Goal: Information Seeking & Learning: Learn about a topic

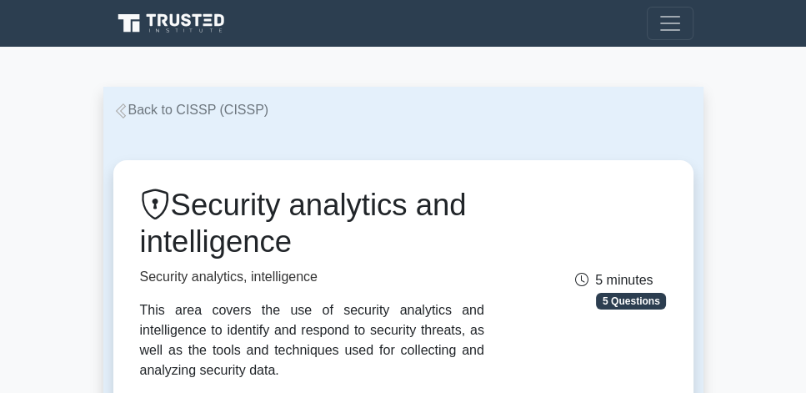
click at [243, 113] on link "Back to CISSP (CISSP)" at bounding box center [191, 110] width 156 height 14
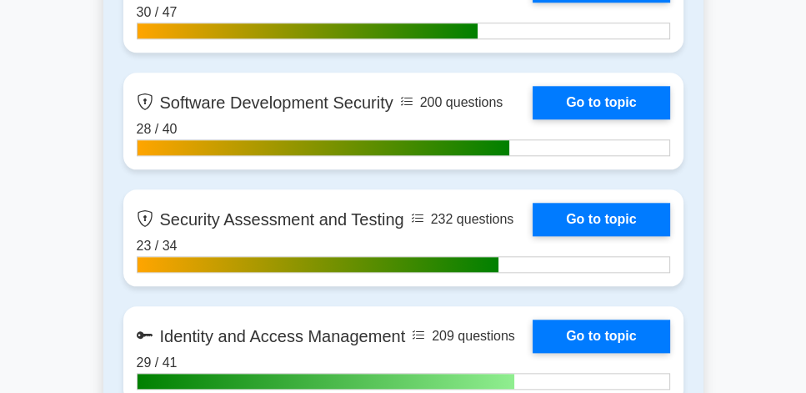
scroll to position [1668, 0]
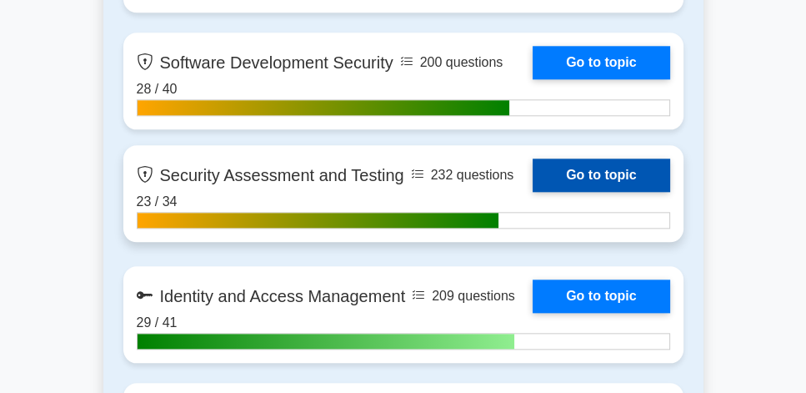
click at [619, 178] on link "Go to topic" at bounding box center [601, 174] width 137 height 33
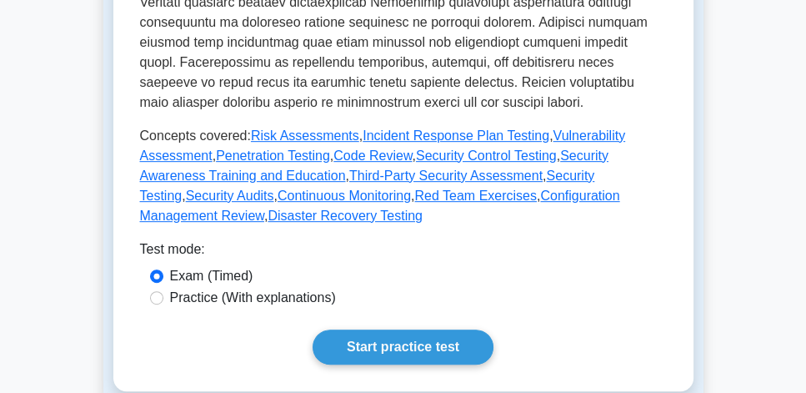
scroll to position [762, 0]
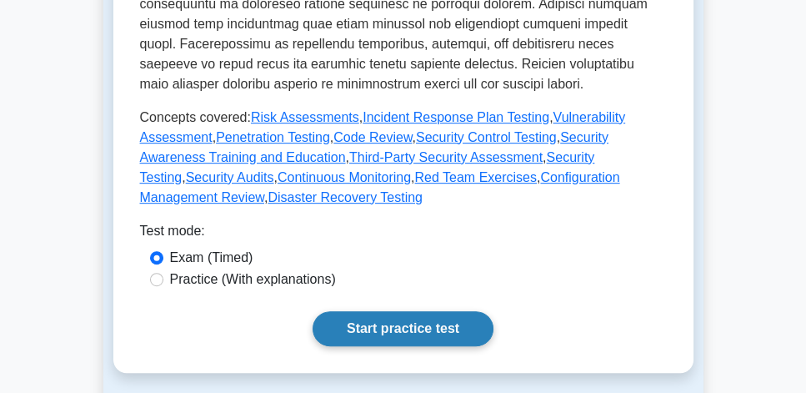
click at [389, 311] on link "Start practice test" at bounding box center [403, 328] width 181 height 35
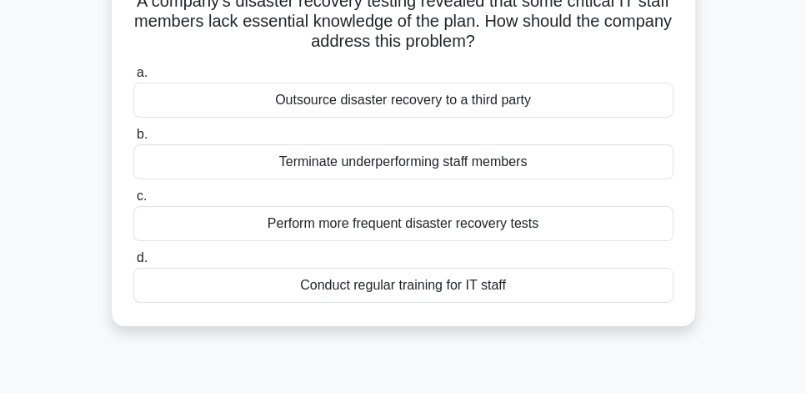
scroll to position [143, 0]
click at [485, 208] on div "Perform more frequent disaster recovery tests" at bounding box center [403, 223] width 540 height 35
click at [133, 202] on input "c. Perform more frequent disaster recovery tests" at bounding box center [133, 196] width 0 height 11
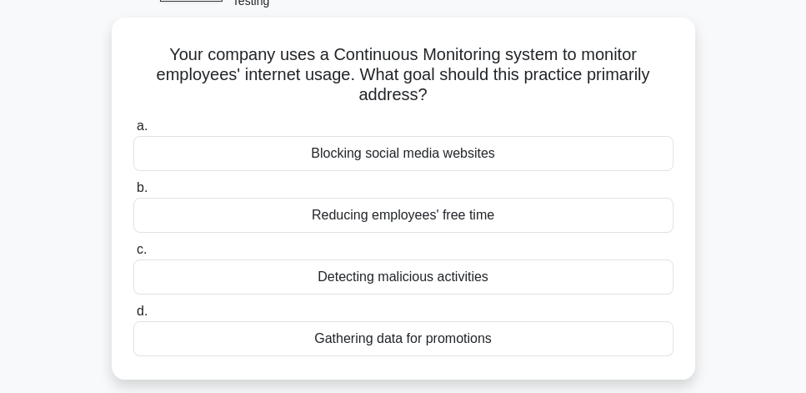
scroll to position [95, 0]
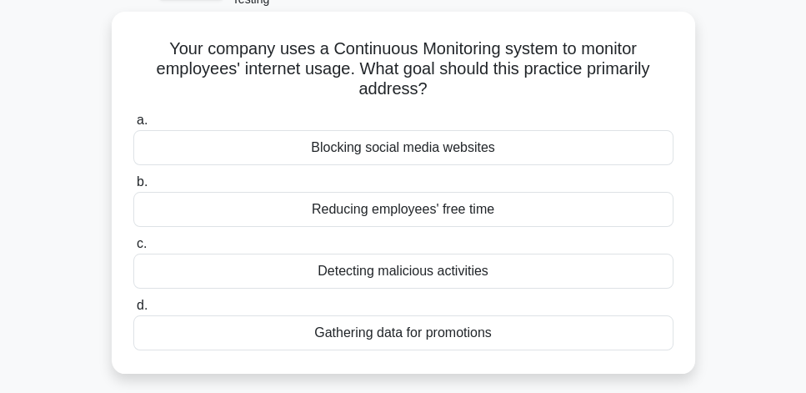
click at [538, 254] on div "Detecting malicious activities" at bounding box center [403, 270] width 540 height 35
click at [133, 249] on input "c. Detecting malicious activities" at bounding box center [133, 243] width 0 height 11
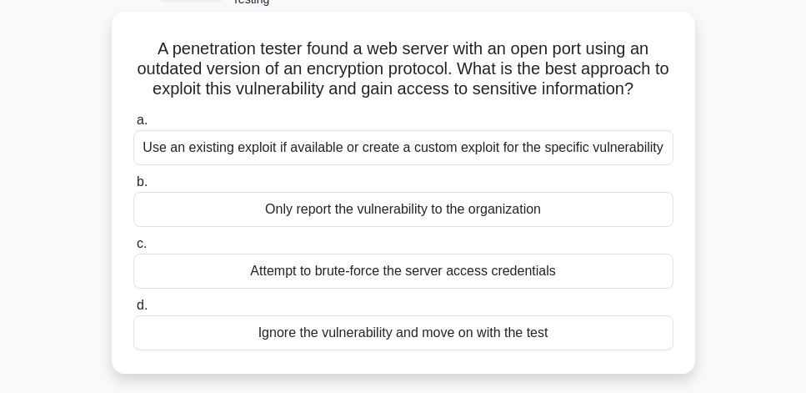
click at [434, 254] on div "Attempt to brute-force the server access credentials" at bounding box center [403, 270] width 540 height 35
click at [133, 249] on input "c. Attempt to brute-force the server access credentials" at bounding box center [133, 243] width 0 height 11
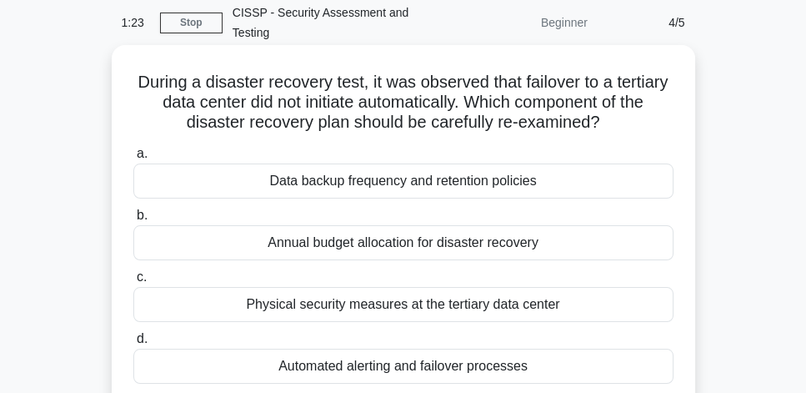
scroll to position [63, 0]
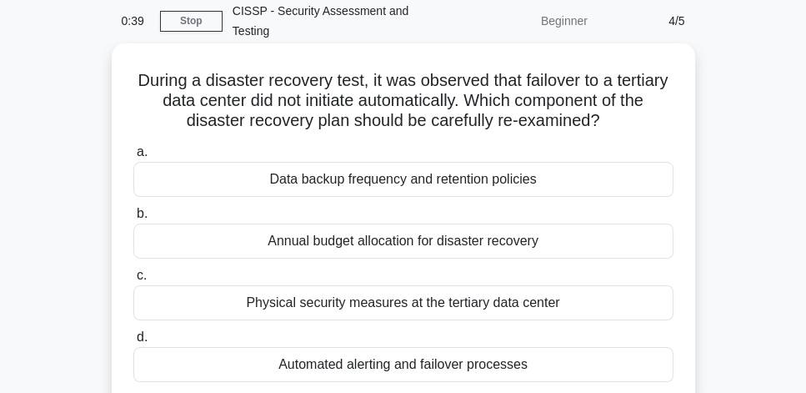
click at [475, 347] on div "Automated alerting and failover processes" at bounding box center [403, 364] width 540 height 35
click at [133, 342] on input "d. Automated alerting and failover processes" at bounding box center [133, 337] width 0 height 11
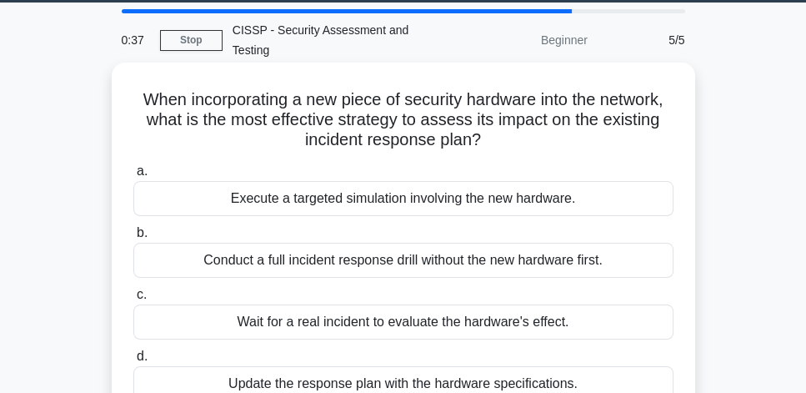
scroll to position [48, 0]
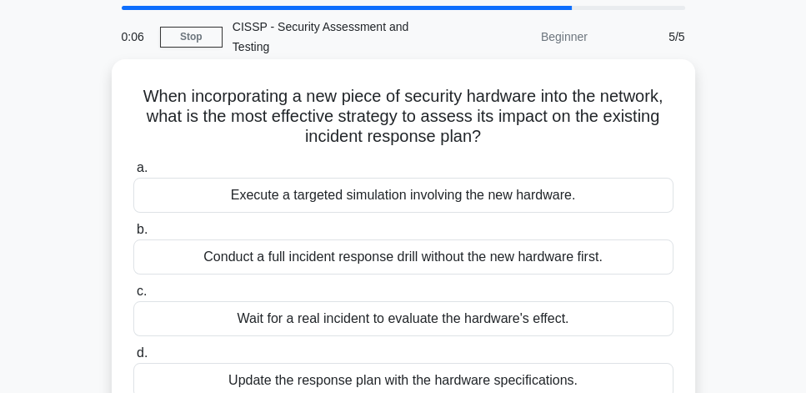
click at [569, 363] on div "Update the response plan with the hardware specifications." at bounding box center [403, 380] width 540 height 35
click at [133, 357] on input "d. Update the response plan with the hardware specifications." at bounding box center [133, 353] width 0 height 11
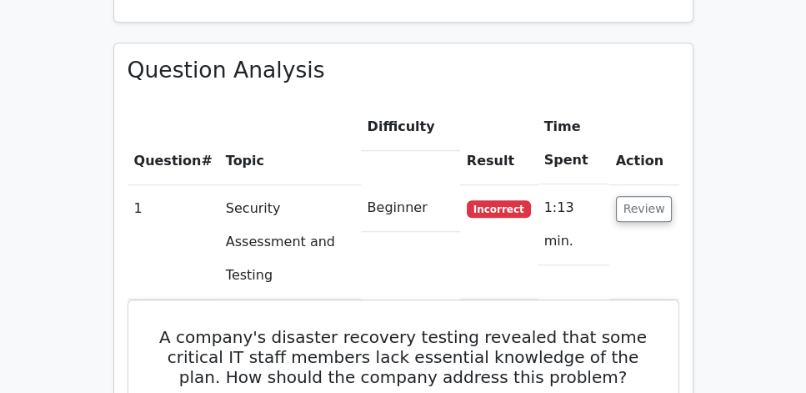
scroll to position [1191, 0]
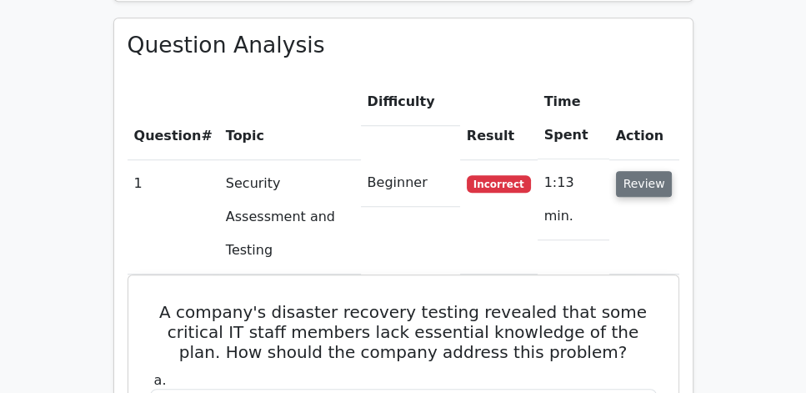
click at [640, 171] on button "Review" at bounding box center [644, 184] width 57 height 26
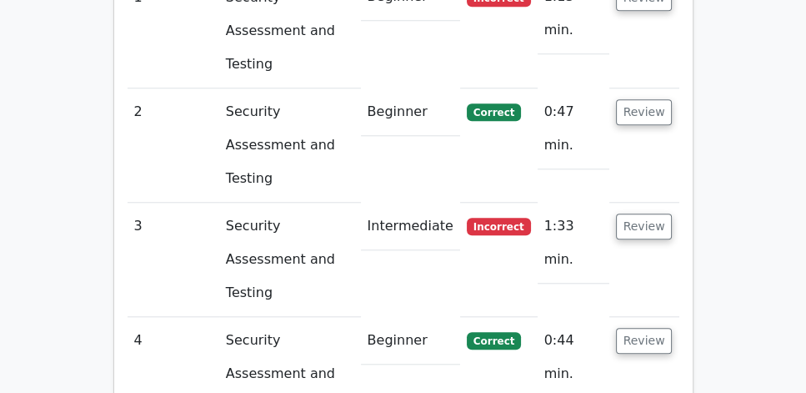
scroll to position [1382, 0]
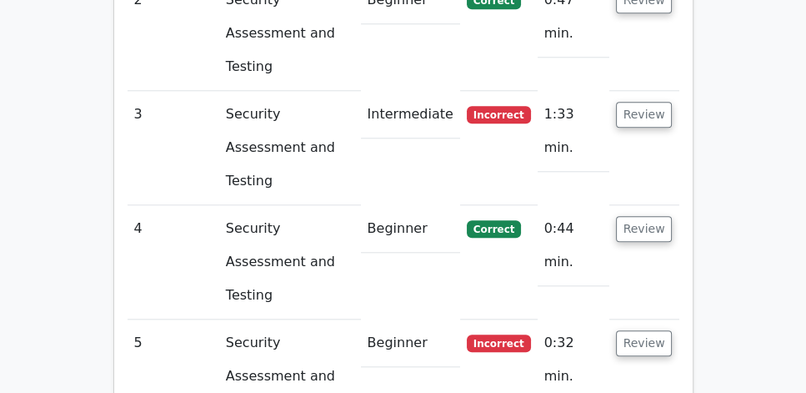
scroll to position [1477, 0]
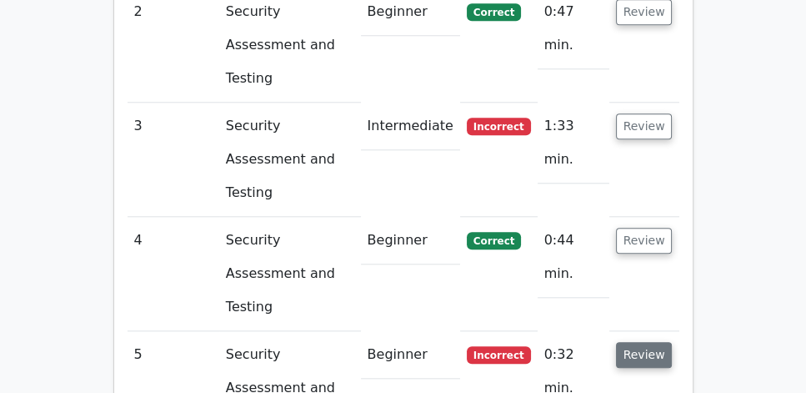
click at [648, 342] on button "Review" at bounding box center [644, 355] width 57 height 26
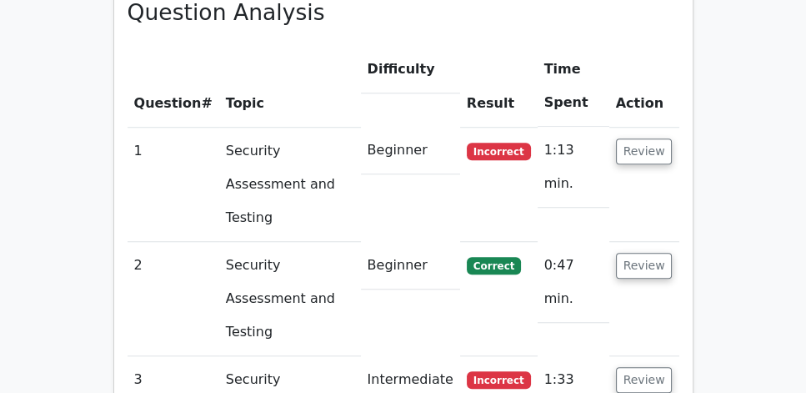
scroll to position [1191, 0]
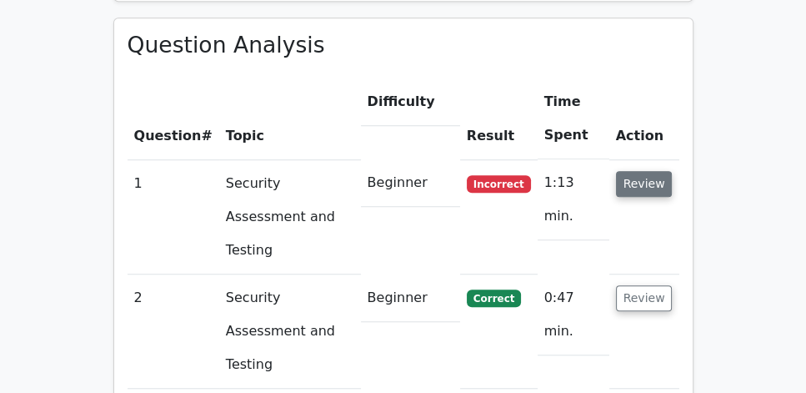
click at [648, 171] on button "Review" at bounding box center [644, 184] width 57 height 26
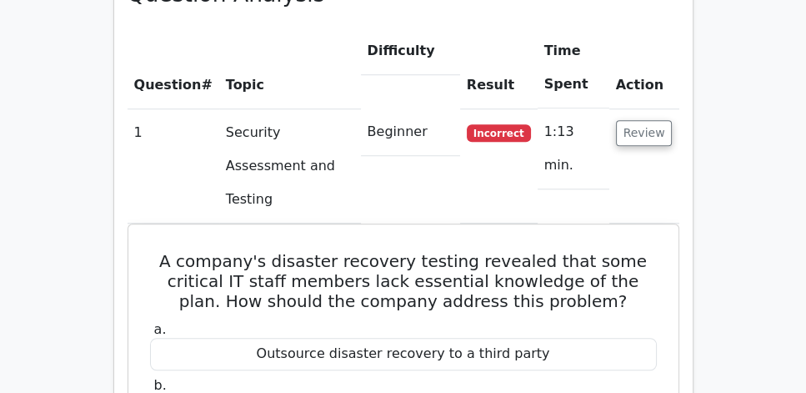
scroll to position [1238, 0]
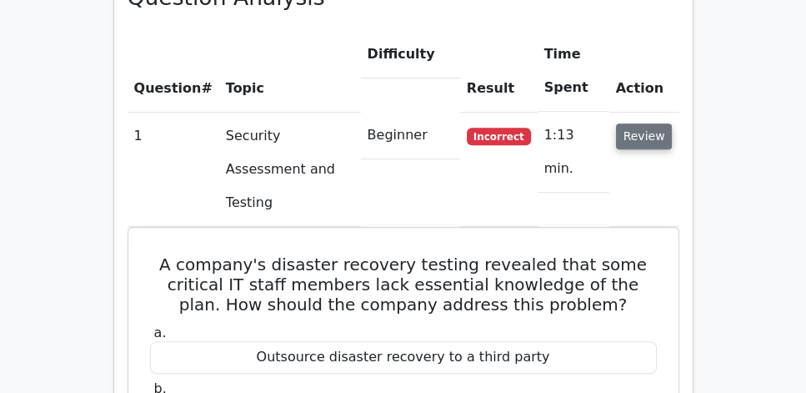
click at [657, 123] on button "Review" at bounding box center [644, 136] width 57 height 26
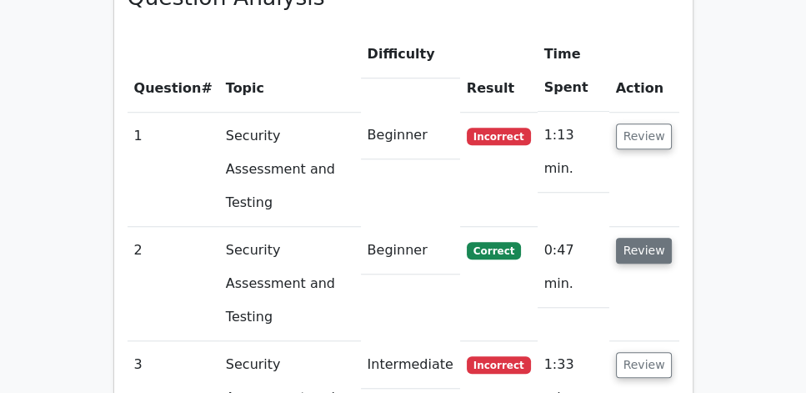
click at [650, 238] on button "Review" at bounding box center [644, 251] width 57 height 26
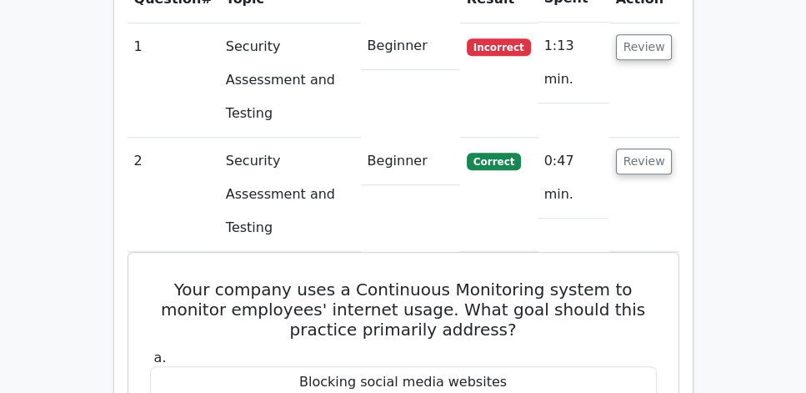
scroll to position [1334, 0]
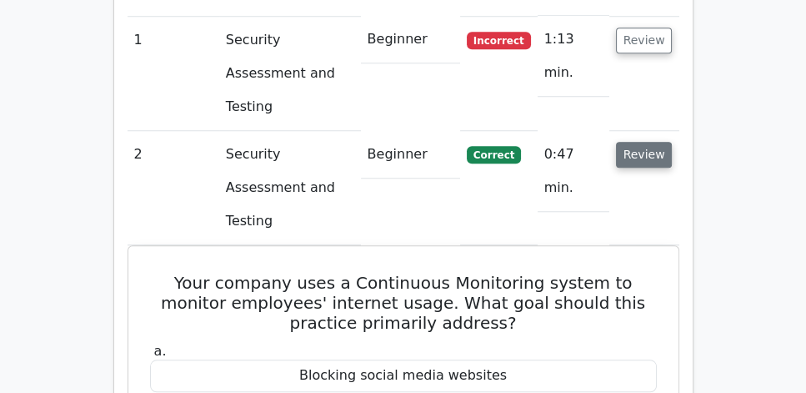
click at [657, 142] on button "Review" at bounding box center [644, 155] width 57 height 26
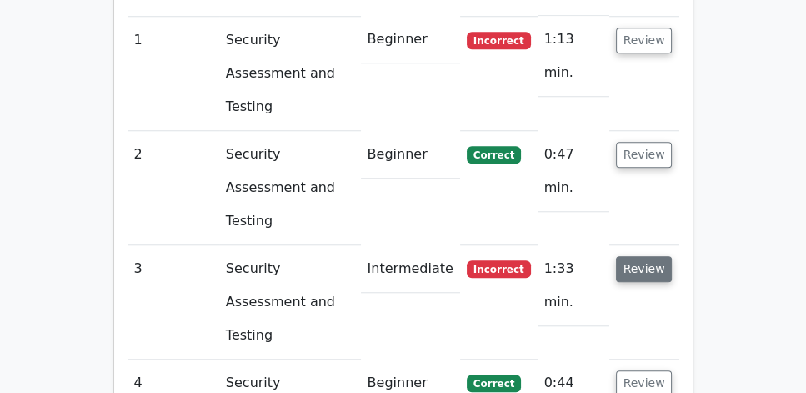
click at [648, 256] on button "Review" at bounding box center [644, 269] width 57 height 26
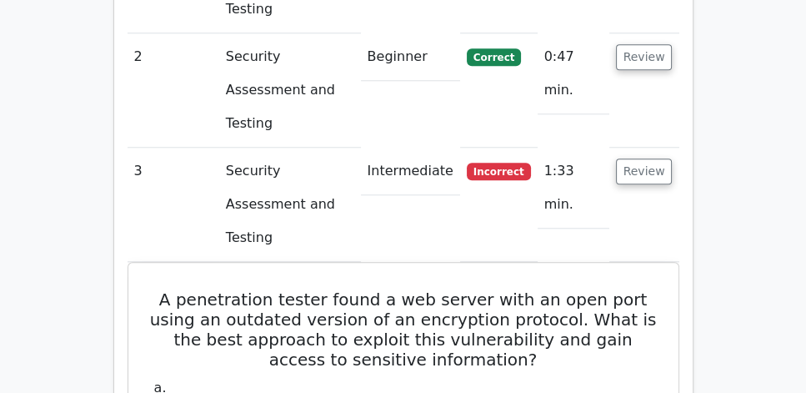
scroll to position [1429, 0]
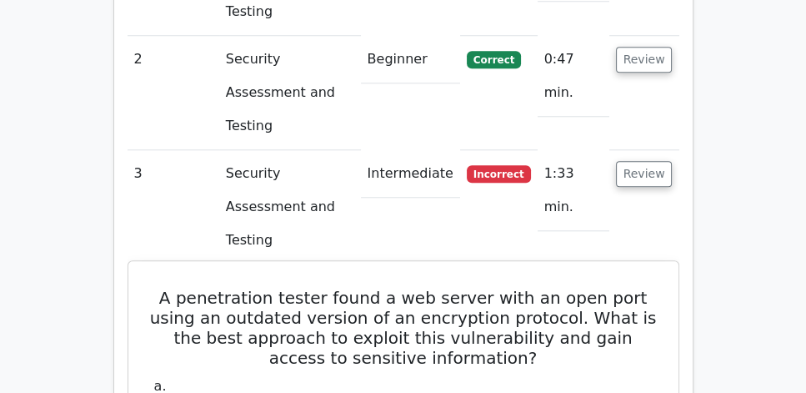
drag, startPoint x: 170, startPoint y: 148, endPoint x: 532, endPoint y: 287, distance: 387.7
copy div "A penetration tester found a web server with an open port using an outdated ver…"
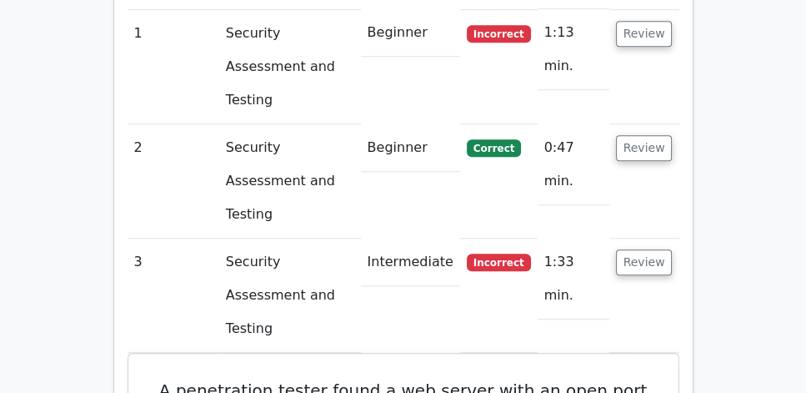
scroll to position [1334, 0]
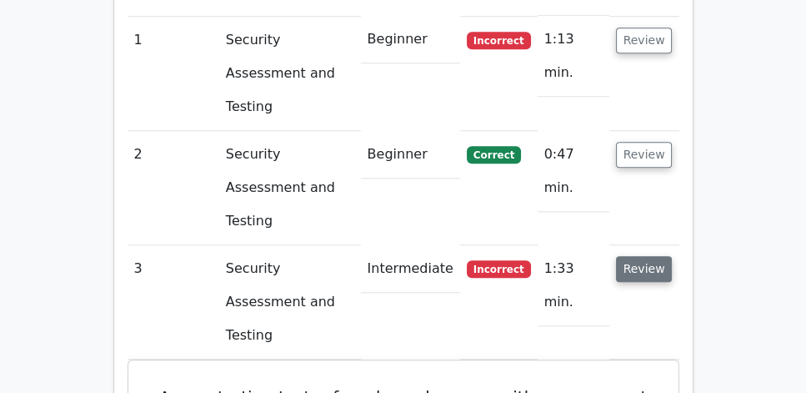
click at [650, 256] on button "Review" at bounding box center [644, 269] width 57 height 26
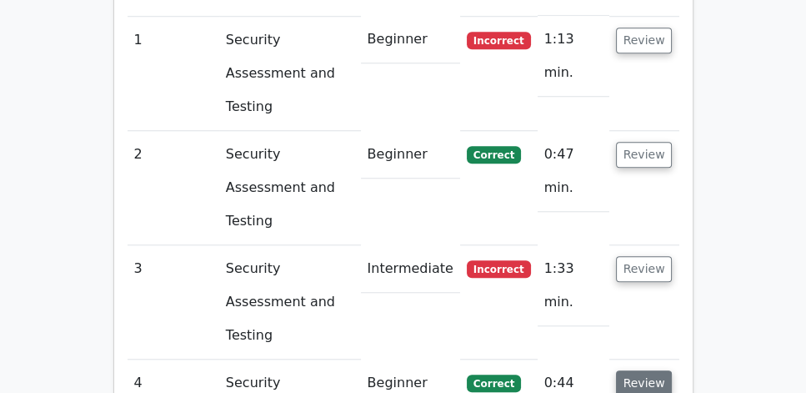
click at [655, 370] on button "Review" at bounding box center [644, 383] width 57 height 26
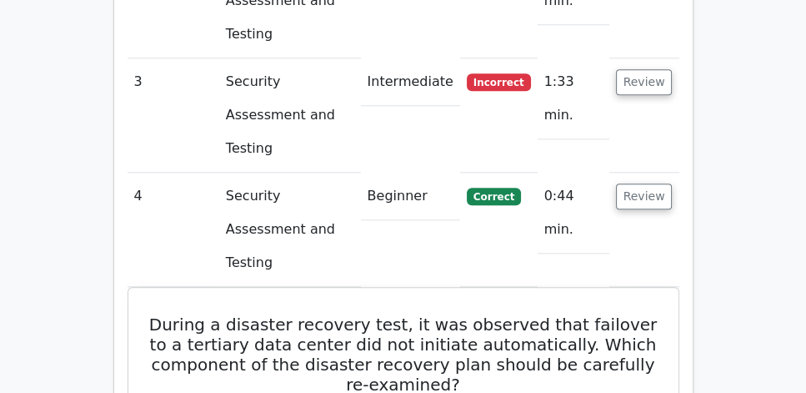
scroll to position [1572, 0]
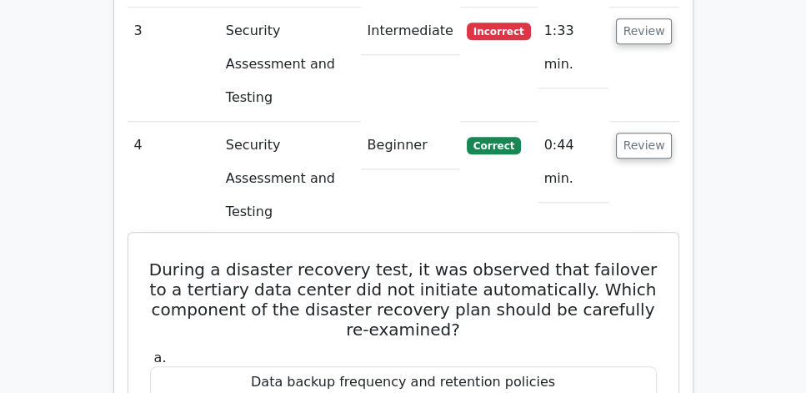
drag, startPoint x: 143, startPoint y: 88, endPoint x: 551, endPoint y: 374, distance: 497.5
copy div "During a disaster recovery test, it was observed that failover to a tertiary da…"
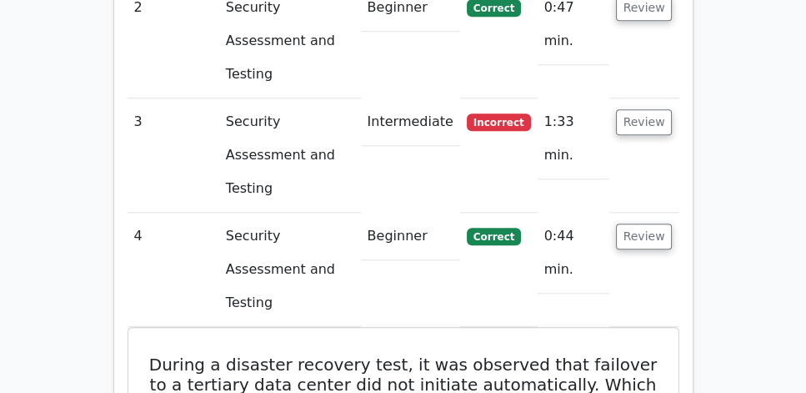
scroll to position [1477, 0]
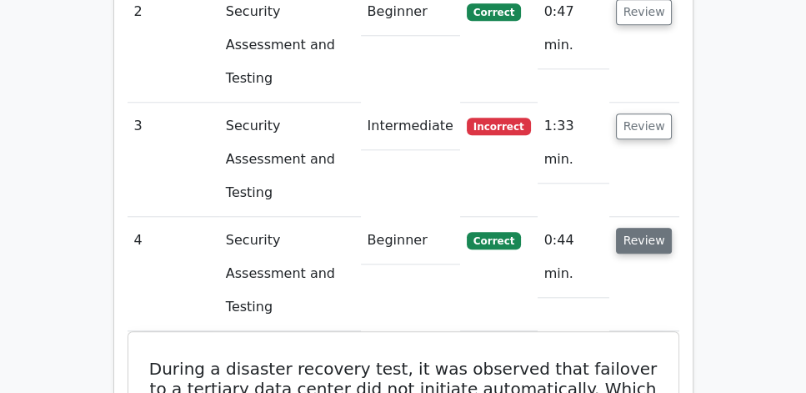
click at [654, 228] on button "Review" at bounding box center [644, 241] width 57 height 26
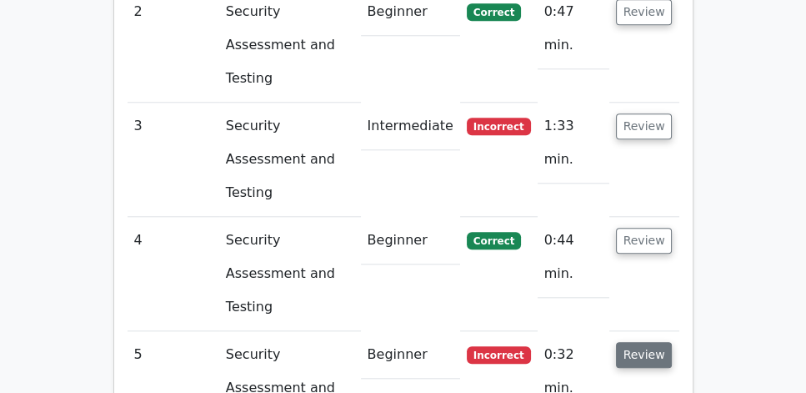
click at [650, 342] on button "Review" at bounding box center [644, 355] width 57 height 26
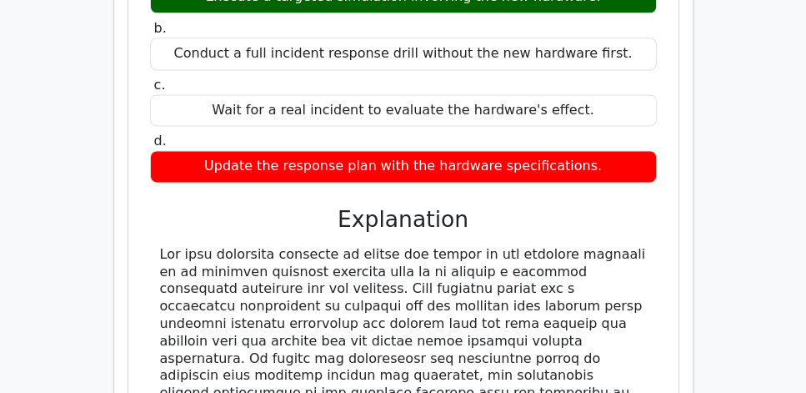
scroll to position [2049, 0]
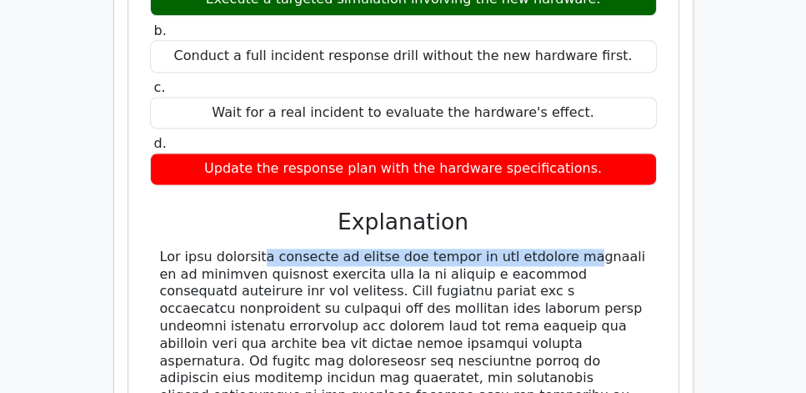
drag, startPoint x: 161, startPoint y: 45, endPoint x: 477, endPoint y: 44, distance: 316.0
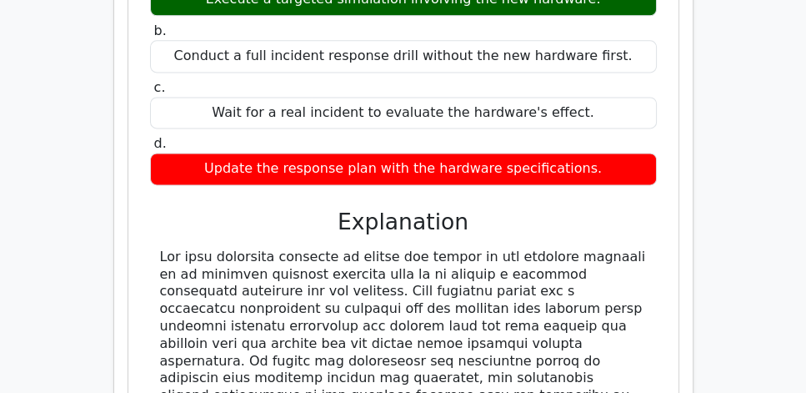
drag, startPoint x: 168, startPoint y: 67, endPoint x: 322, endPoint y: 68, distance: 154.3
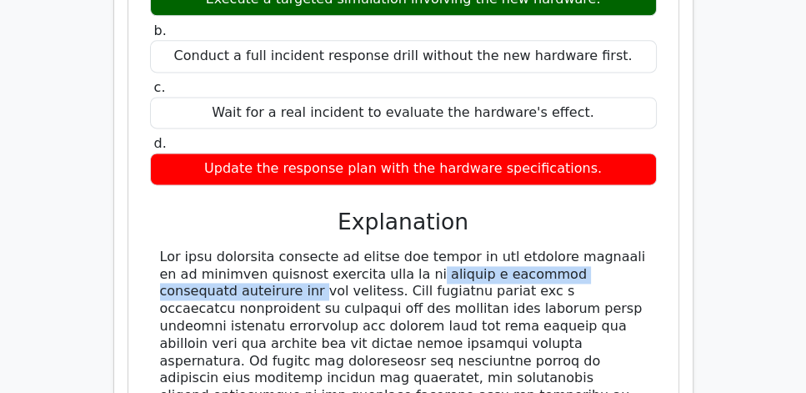
drag, startPoint x: 319, startPoint y: 65, endPoint x: 603, endPoint y: 64, distance: 283.5
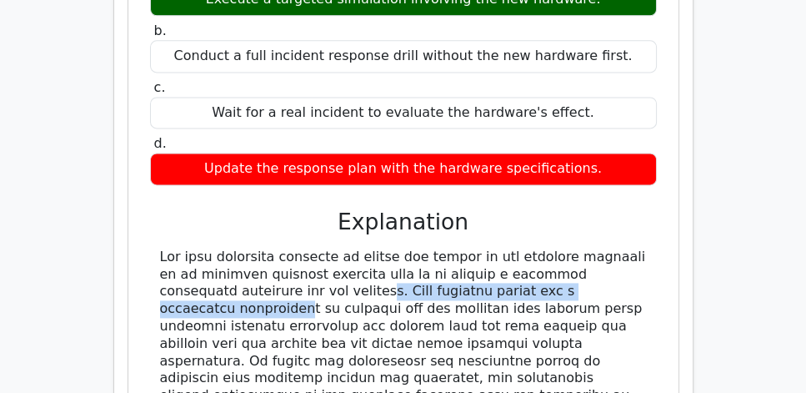
drag, startPoint x: 210, startPoint y: 84, endPoint x: 541, endPoint y: 83, distance: 331.0
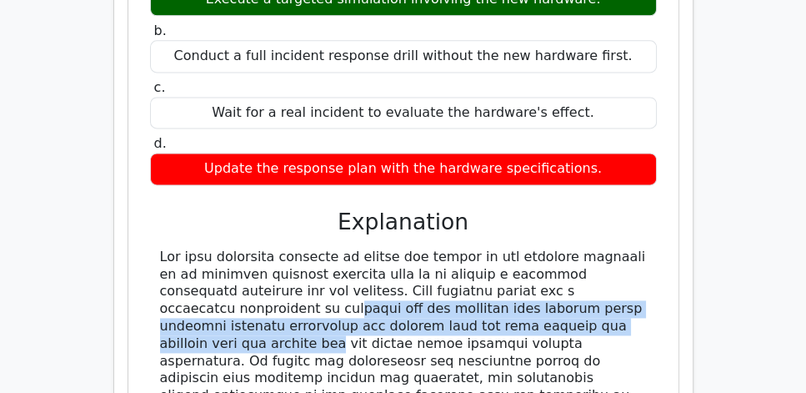
drag, startPoint x: 165, startPoint y: 99, endPoint x: 612, endPoint y: 109, distance: 447.0
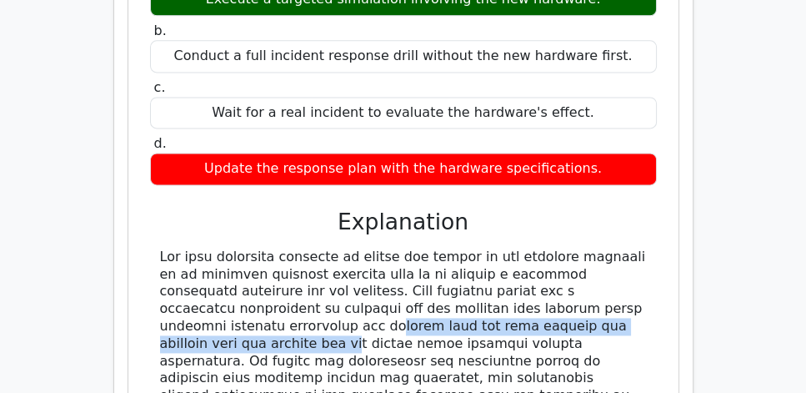
drag, startPoint x: 216, startPoint y: 118, endPoint x: 625, endPoint y: 120, distance: 408.6
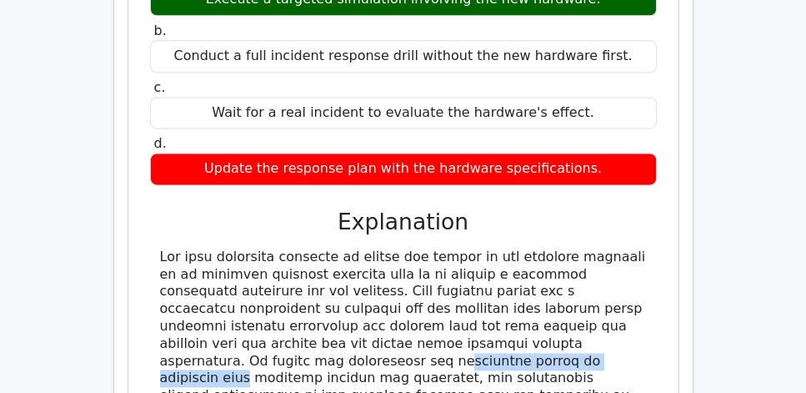
drag, startPoint x: 163, startPoint y: 153, endPoint x: 379, endPoint y: 153, distance: 215.1
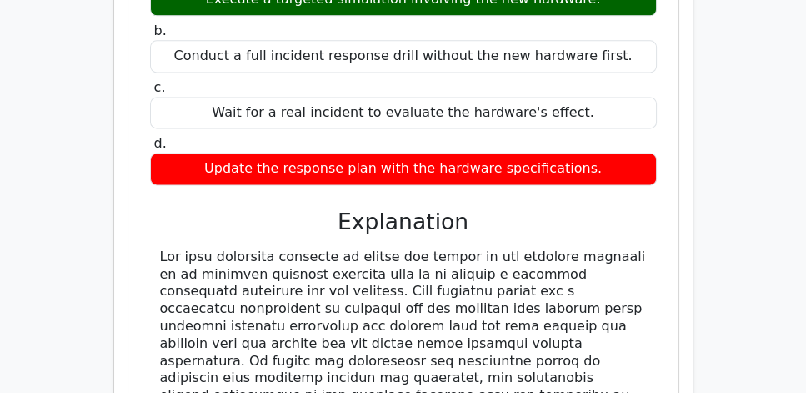
drag, startPoint x: 191, startPoint y: 184, endPoint x: 618, endPoint y: 182, distance: 426.9
drag, startPoint x: 203, startPoint y: 204, endPoint x: 615, endPoint y: 205, distance: 411.1
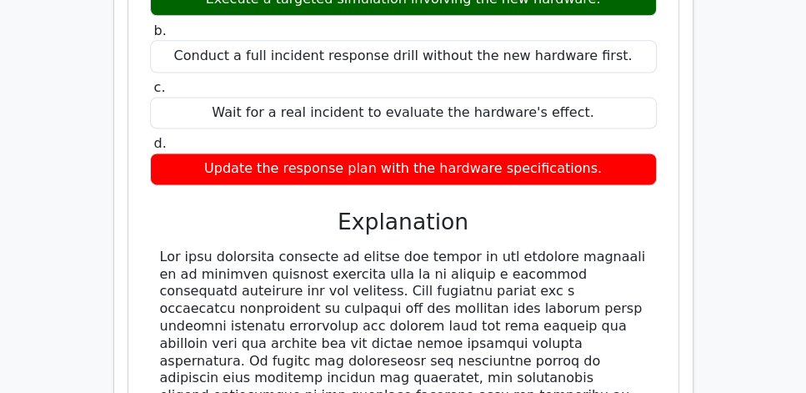
drag, startPoint x: 240, startPoint y: 223, endPoint x: 614, endPoint y: 220, distance: 373.5
drag, startPoint x: 310, startPoint y: 235, endPoint x: 648, endPoint y: 258, distance: 338.4
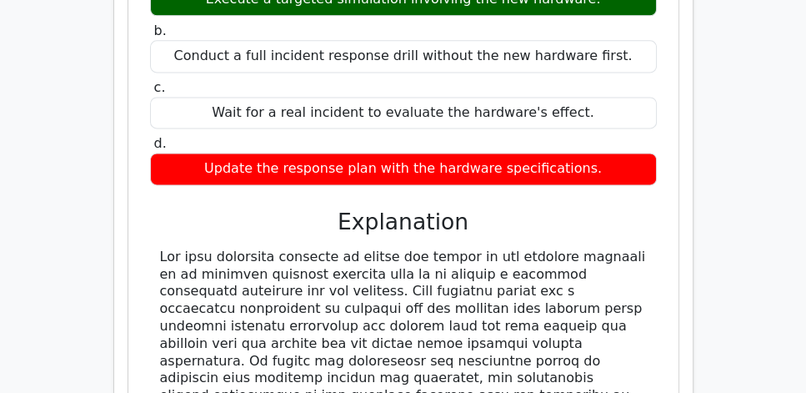
drag, startPoint x: 165, startPoint y: 272, endPoint x: 645, endPoint y: 282, distance: 479.5
drag, startPoint x: 170, startPoint y: 286, endPoint x: 636, endPoint y: 284, distance: 466.1
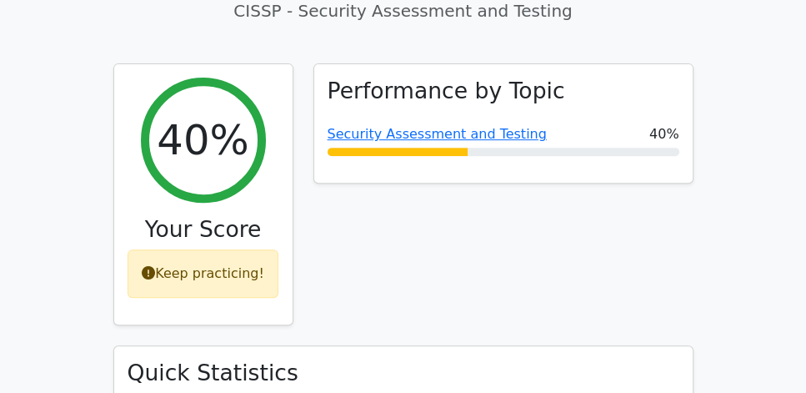
scroll to position [619, 0]
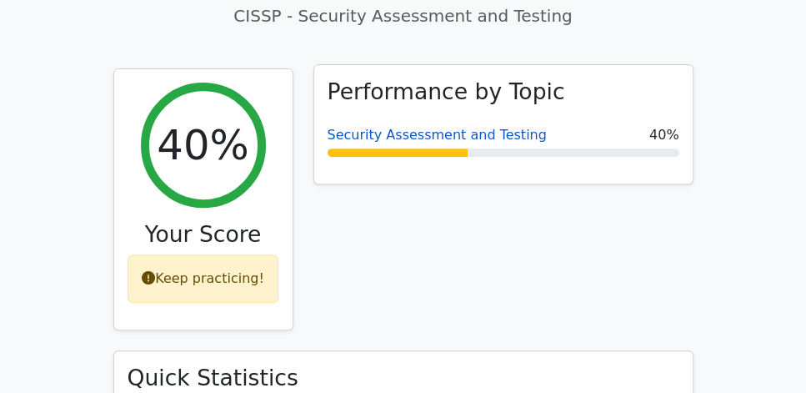
click at [414, 127] on link "Security Assessment and Testing" at bounding box center [437, 135] width 219 height 16
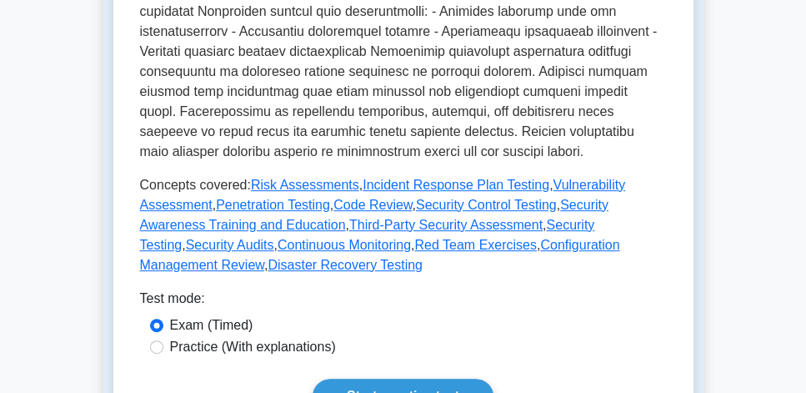
scroll to position [857, 0]
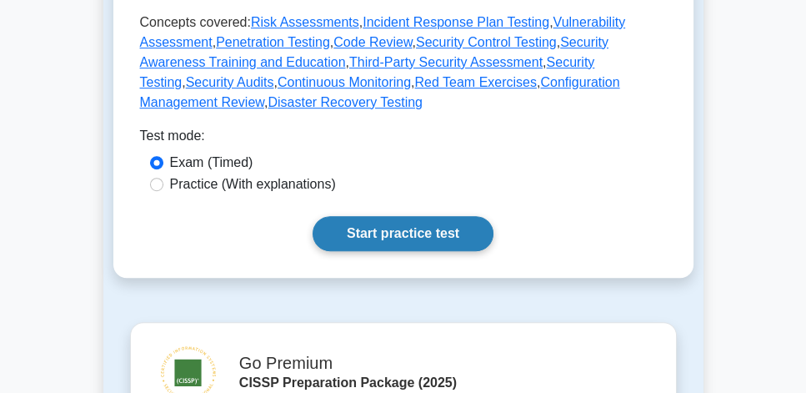
click at [418, 216] on link "Start practice test" at bounding box center [403, 233] width 181 height 35
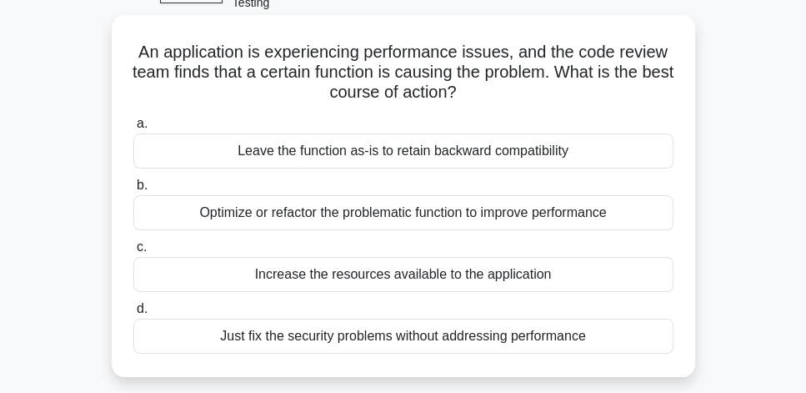
scroll to position [95, 0]
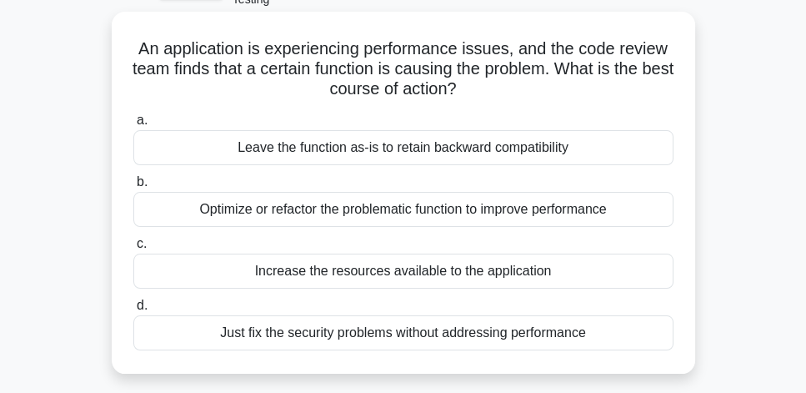
click at [585, 192] on div "Optimize or refactor the problematic function to improve performance" at bounding box center [403, 209] width 540 height 35
click at [133, 188] on input "b. Optimize or refactor the problematic function to improve performance" at bounding box center [133, 182] width 0 height 11
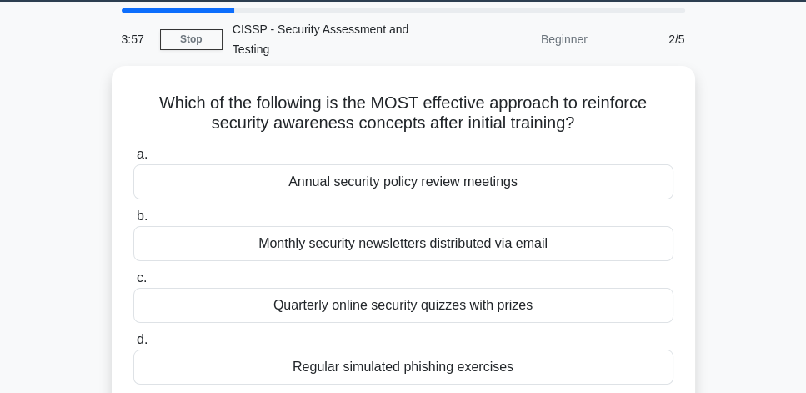
scroll to position [48, 0]
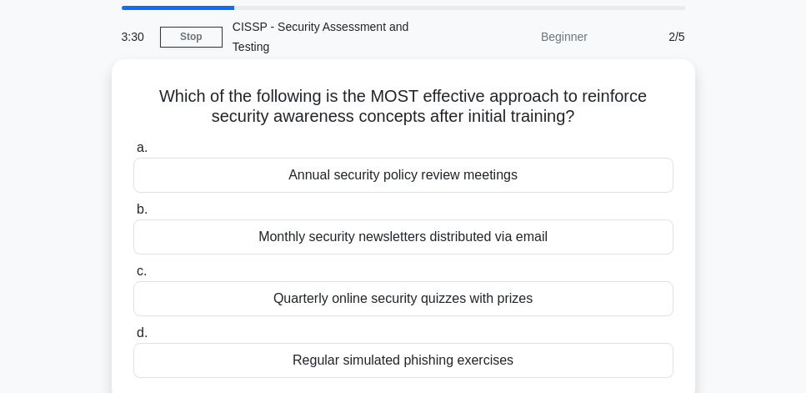
click at [601, 343] on div "Regular simulated phishing exercises" at bounding box center [403, 360] width 540 height 35
click at [133, 339] on input "d. Regular simulated phishing exercises" at bounding box center [133, 333] width 0 height 11
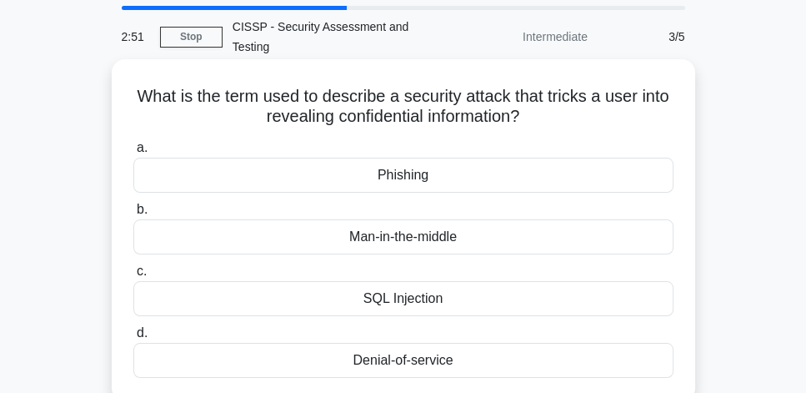
click at [461, 163] on div "Phishing" at bounding box center [403, 175] width 540 height 35
click at [133, 153] on input "a. Phishing" at bounding box center [133, 148] width 0 height 11
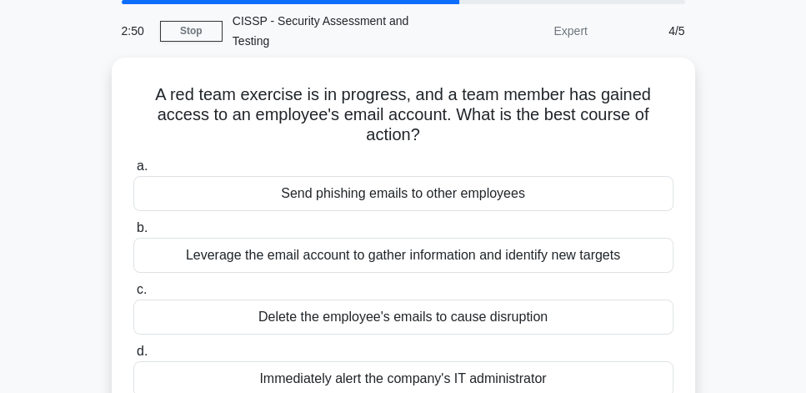
scroll to position [95, 0]
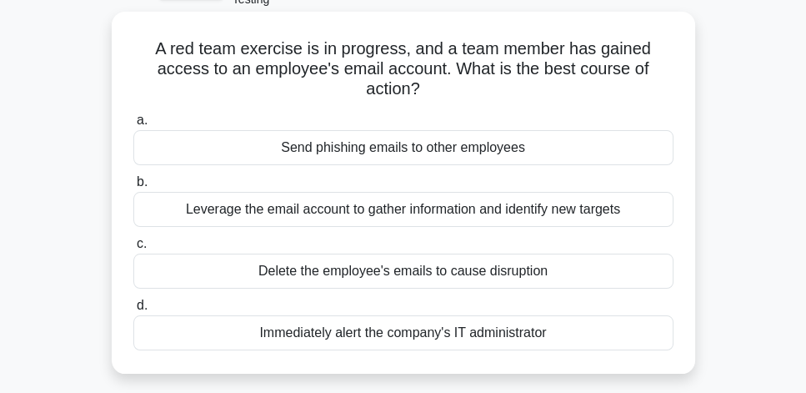
click at [561, 201] on div "Leverage the email account to gather information and identify new targets" at bounding box center [403, 209] width 540 height 35
click at [133, 188] on input "b. Leverage the email account to gather information and identify new targets" at bounding box center [133, 182] width 0 height 11
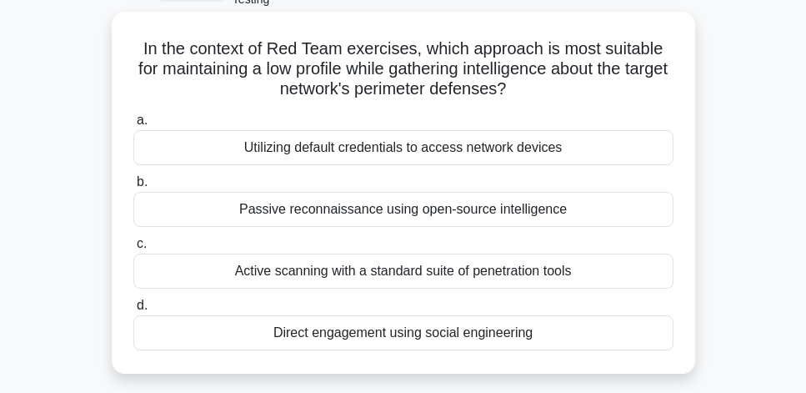
click at [604, 130] on div "Utilizing default credentials to access network devices" at bounding box center [403, 147] width 540 height 35
click at [133, 126] on input "a. Utilizing default credentials to access network devices" at bounding box center [133, 120] width 0 height 11
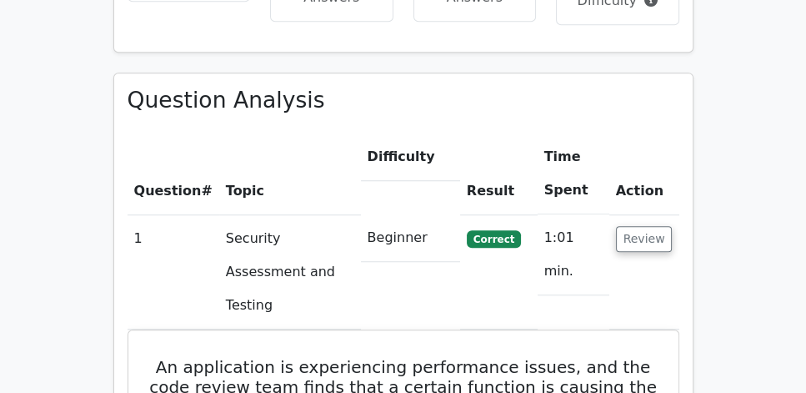
scroll to position [1143, 0]
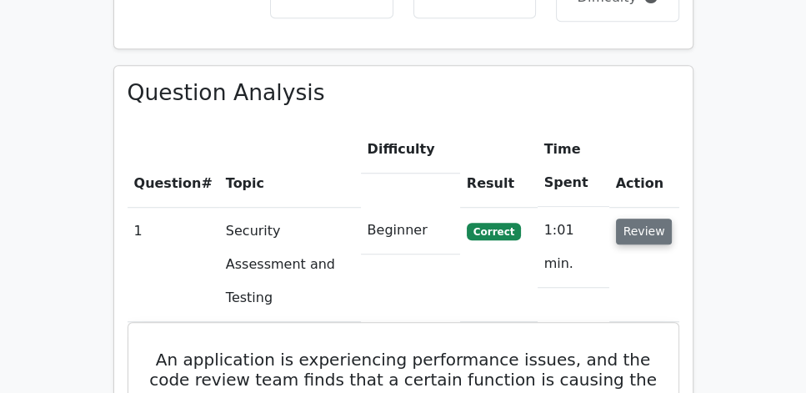
click at [659, 218] on button "Review" at bounding box center [644, 231] width 57 height 26
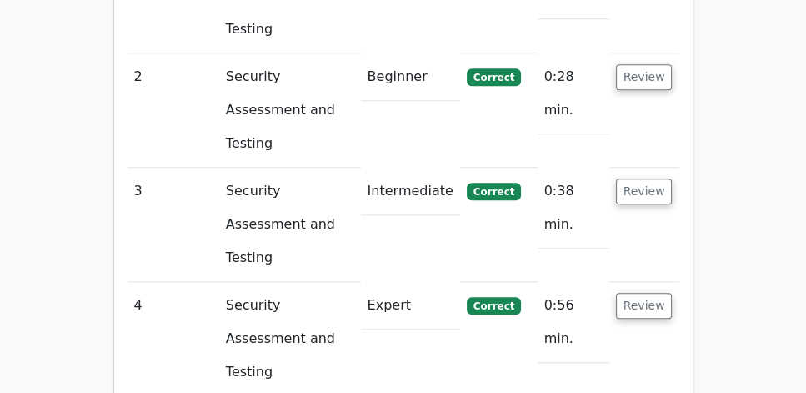
scroll to position [1429, 0]
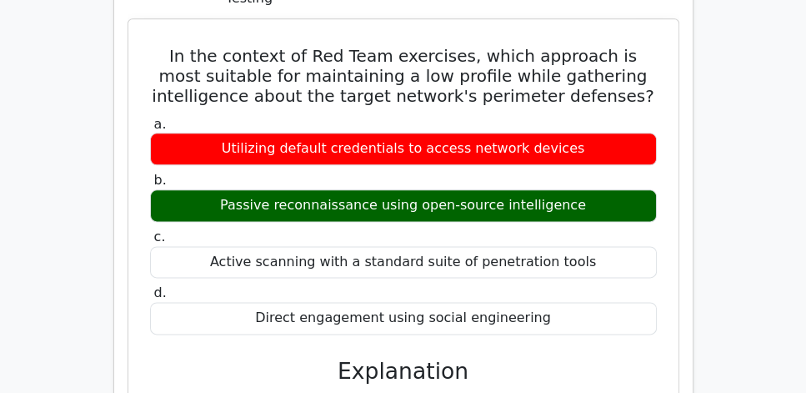
scroll to position [1905, 0]
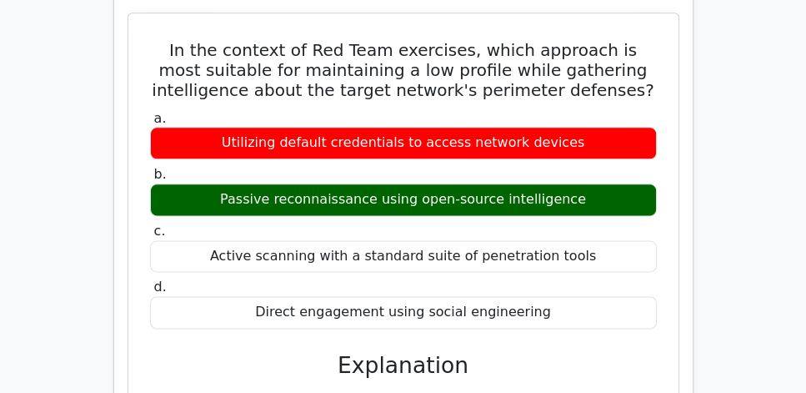
copy div "In the context of Red Team exercises, the most suitable approach for maintainin…"
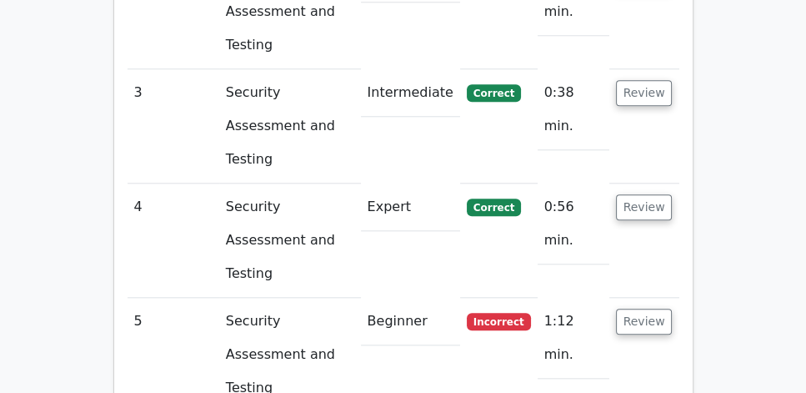
scroll to position [1382, 0]
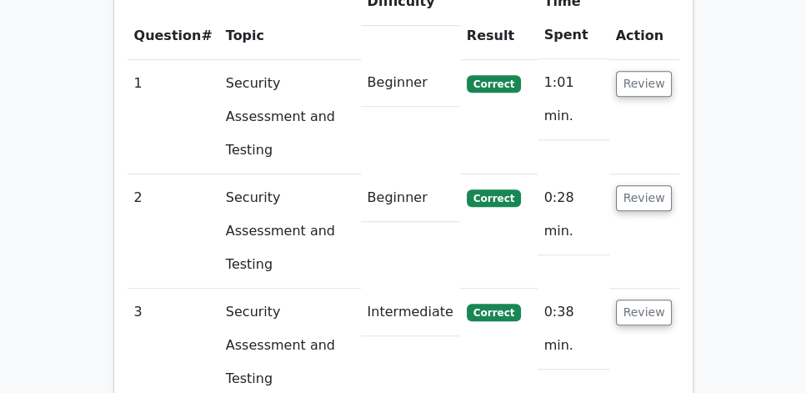
scroll to position [1286, 0]
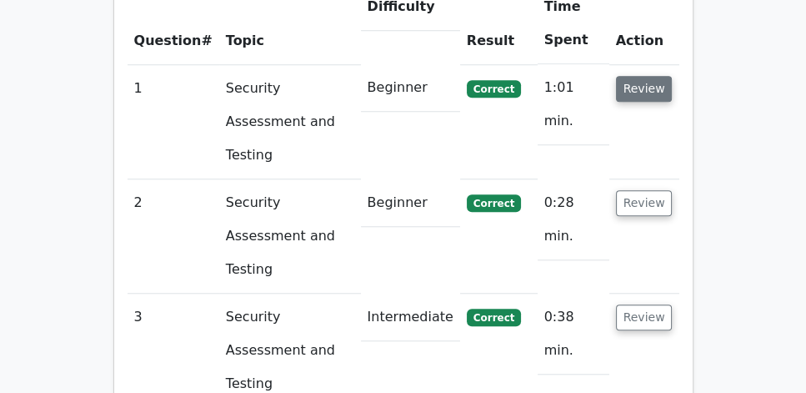
click at [651, 76] on button "Review" at bounding box center [644, 89] width 57 height 26
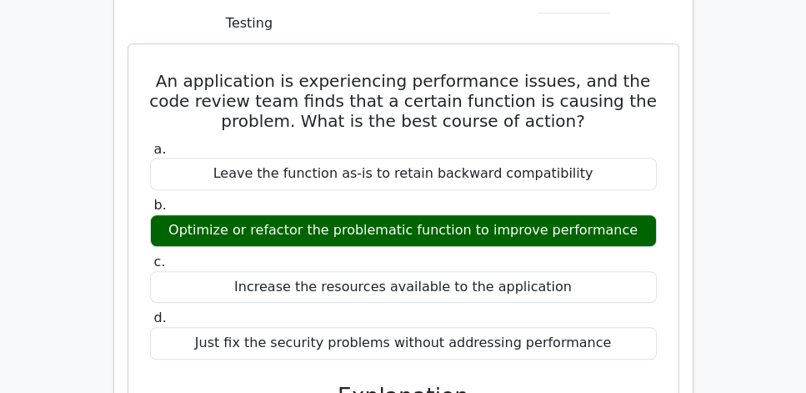
scroll to position [1477, 0]
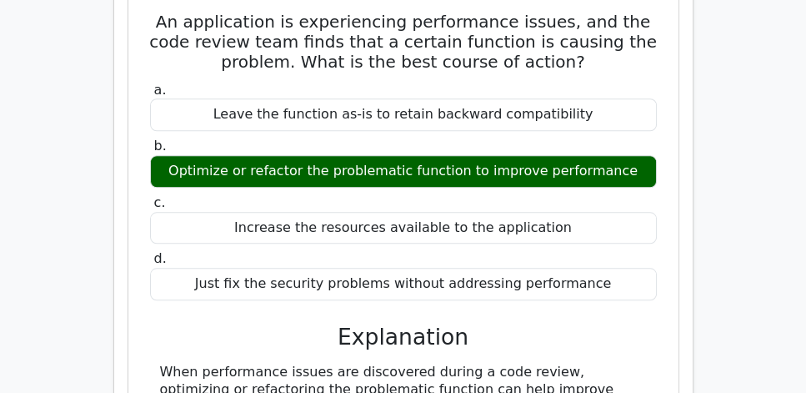
click at [482, 364] on div "When performance issues are discovered during a code review, optimizing or refa…" at bounding box center [403, 390] width 487 height 52
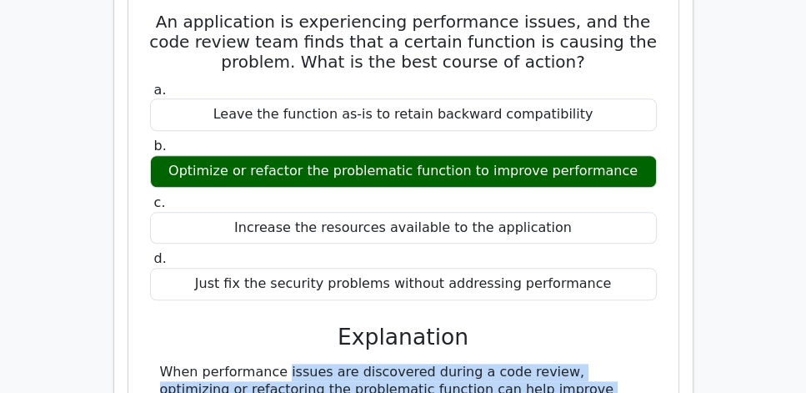
click at [482, 364] on div "When performance issues are discovered during a code review, optimizing or refa…" at bounding box center [403, 390] width 487 height 52
copy div "When performance issues are discovered during a code review, optimizing or refa…"
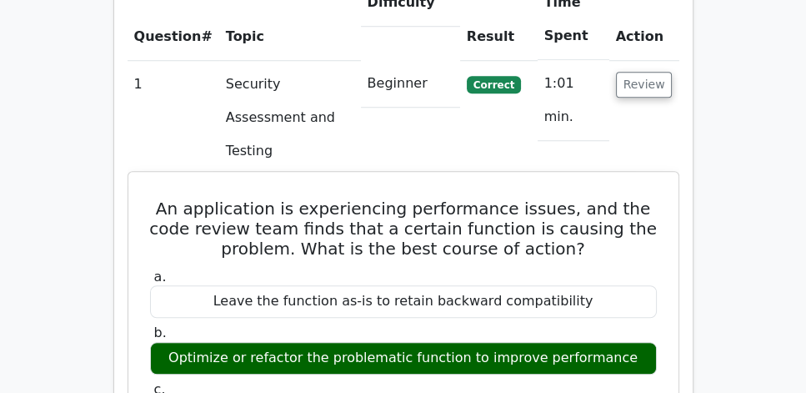
scroll to position [1286, 0]
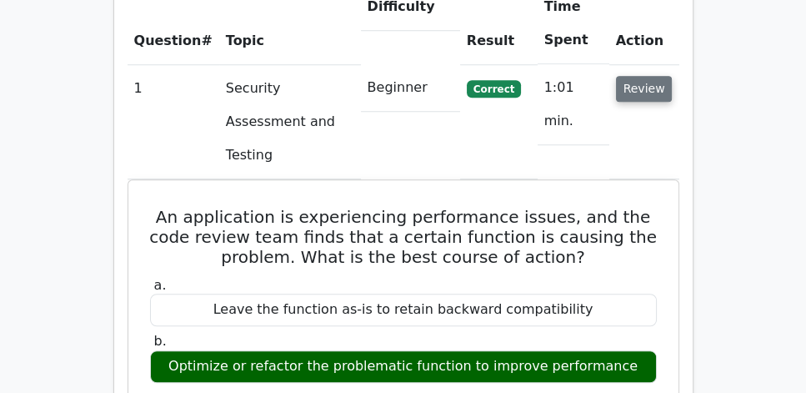
click at [630, 76] on button "Review" at bounding box center [644, 89] width 57 height 26
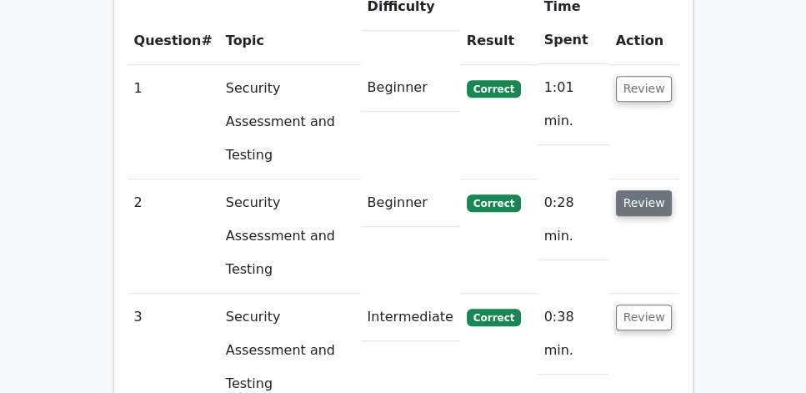
click at [639, 190] on button "Review" at bounding box center [644, 203] width 57 height 26
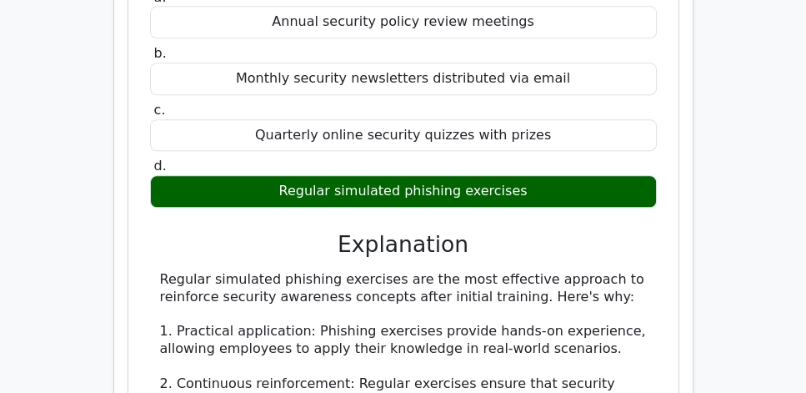
scroll to position [1668, 0]
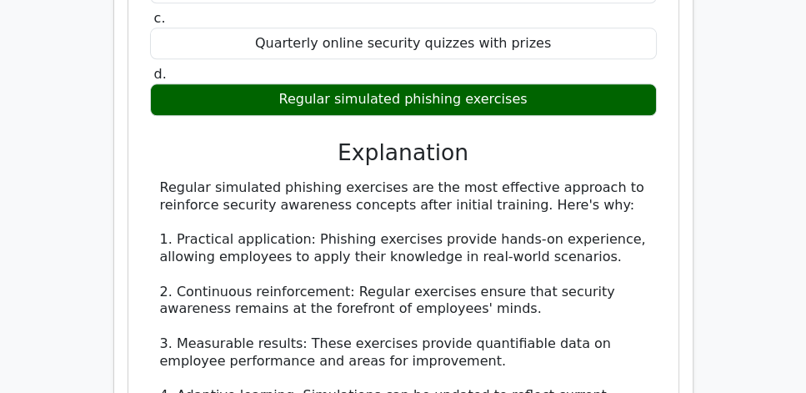
scroll to position [1763, 0]
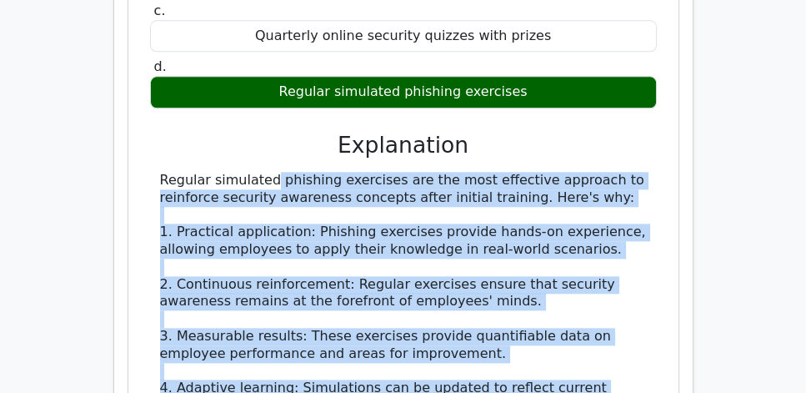
drag, startPoint x: 160, startPoint y: 63, endPoint x: 464, endPoint y: 340, distance: 411.4
copy div "Regular simulated phishing exercises are the most effective approach to reinfor…"
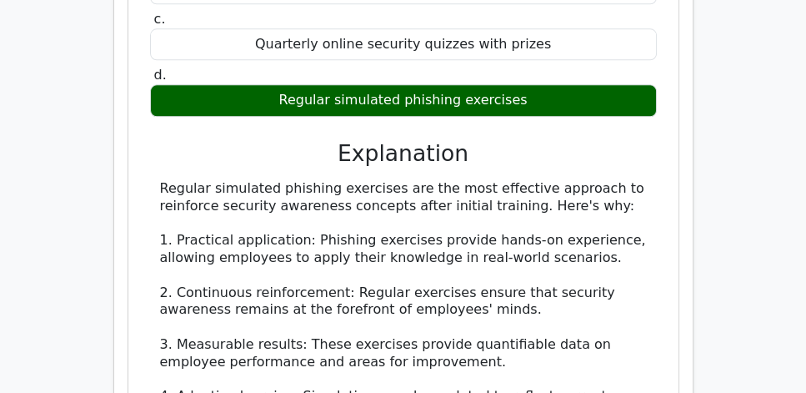
click at [704, 218] on main "Go Premium CISSP Preparation Package (2025) 5693 Superior-grade CISSP practice …" at bounding box center [403, 92] width 806 height 3614
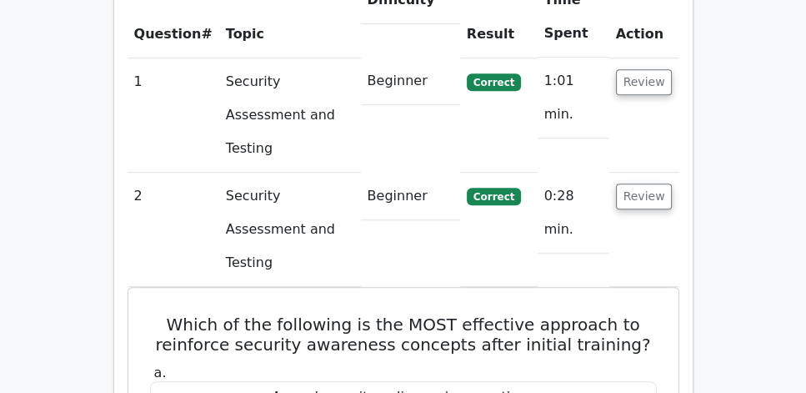
scroll to position [1286, 0]
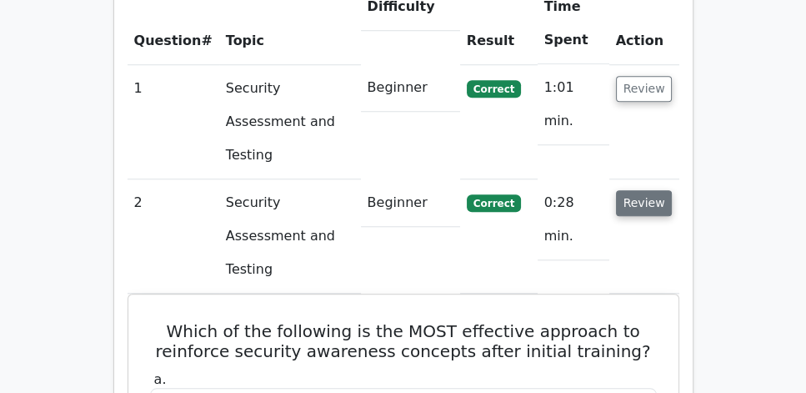
click at [645, 190] on button "Review" at bounding box center [644, 203] width 57 height 26
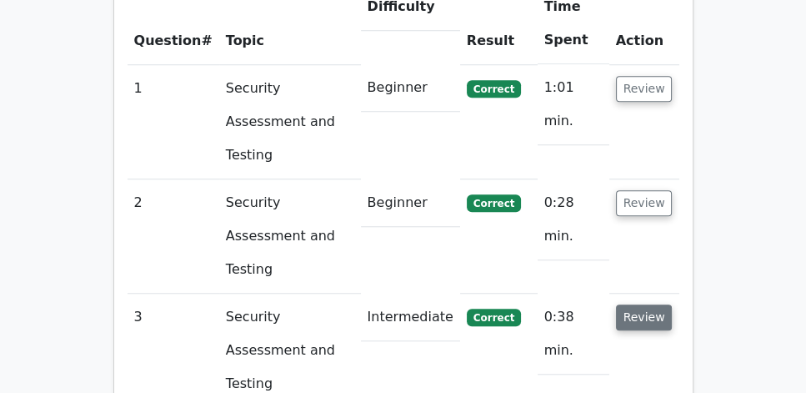
click at [645, 304] on button "Review" at bounding box center [644, 317] width 57 height 26
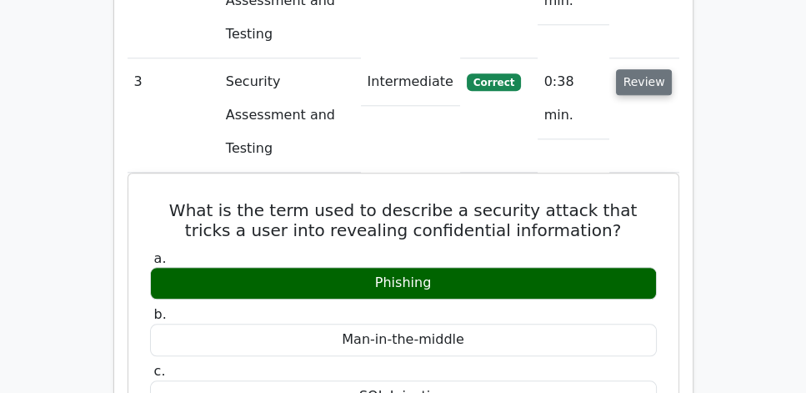
scroll to position [1524, 0]
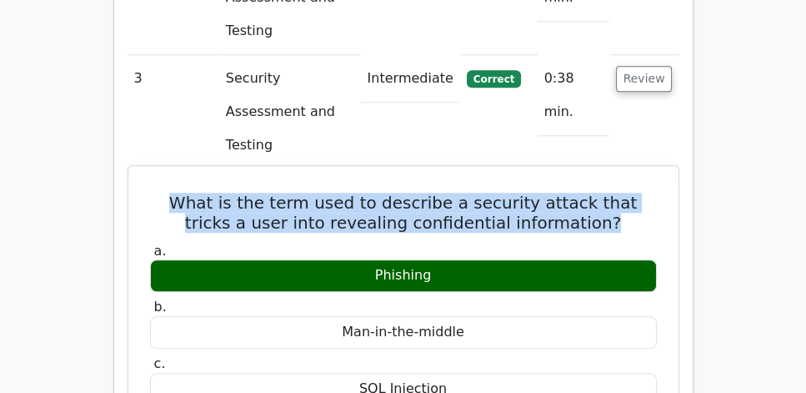
drag, startPoint x: 148, startPoint y: 53, endPoint x: 596, endPoint y: 73, distance: 448.2
click at [586, 193] on h5 "What is the term used to describe a security attack that tricks a user into rev…" at bounding box center [403, 213] width 510 height 40
drag, startPoint x: 595, startPoint y: 76, endPoint x: 147, endPoint y: 58, distance: 448.9
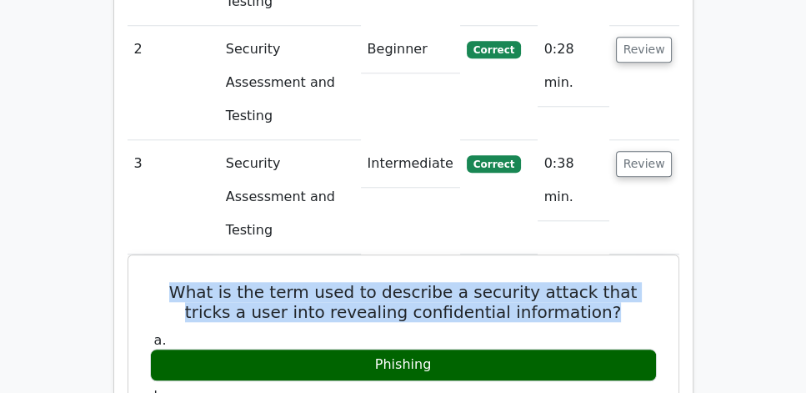
scroll to position [1429, 0]
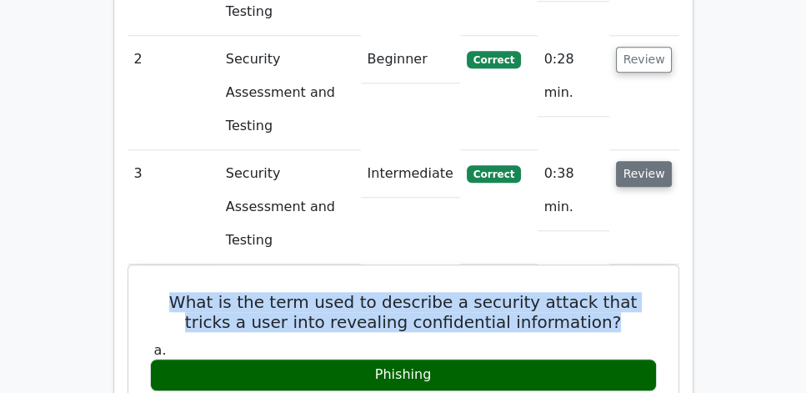
click at [663, 161] on button "Review" at bounding box center [644, 174] width 57 height 26
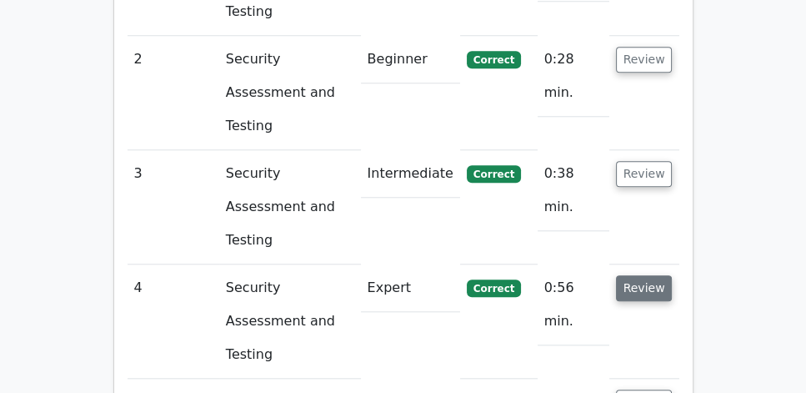
click at [648, 275] on button "Review" at bounding box center [644, 288] width 57 height 26
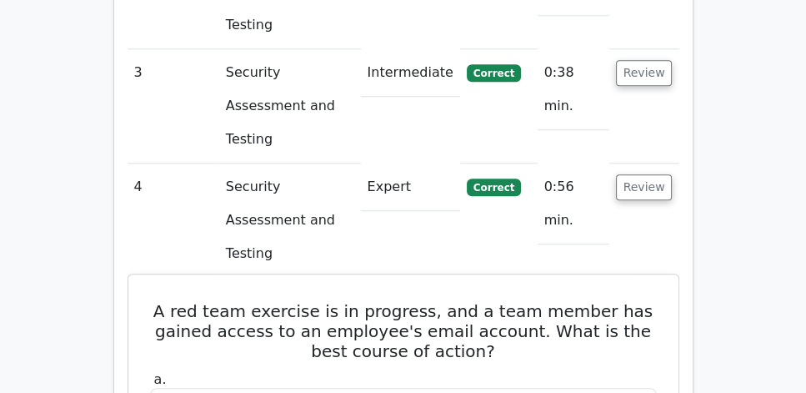
scroll to position [1572, 0]
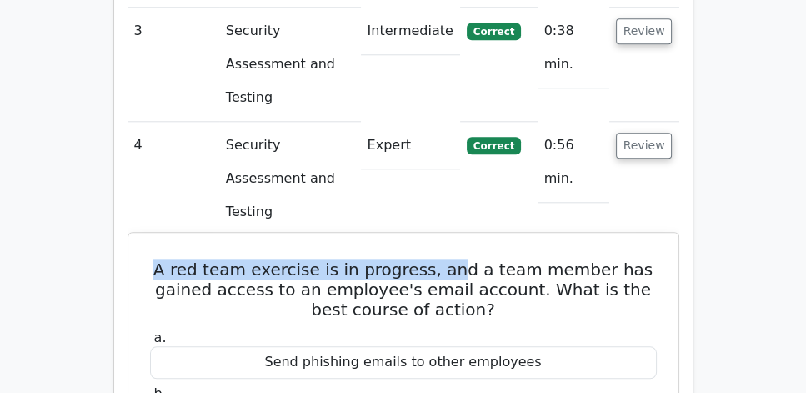
drag, startPoint x: 151, startPoint y: 93, endPoint x: 467, endPoint y: 99, distance: 316.1
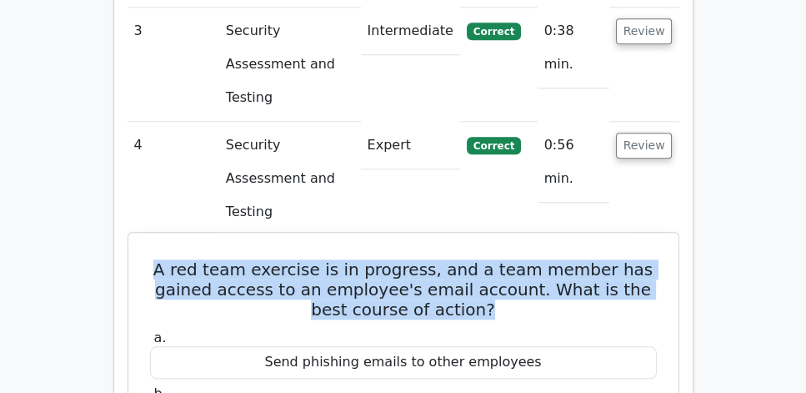
drag, startPoint x: 499, startPoint y: 133, endPoint x: 139, endPoint y: 88, distance: 362.2
click at [534, 259] on h5 "A red team exercise is in progress, and a team member has gained access to an e…" at bounding box center [403, 289] width 510 height 60
drag, startPoint x: 509, startPoint y: 129, endPoint x: 163, endPoint y: 87, distance: 348.6
click at [163, 259] on h5 "A red team exercise is in progress, and a team member has gained access to an e…" at bounding box center [403, 289] width 510 height 60
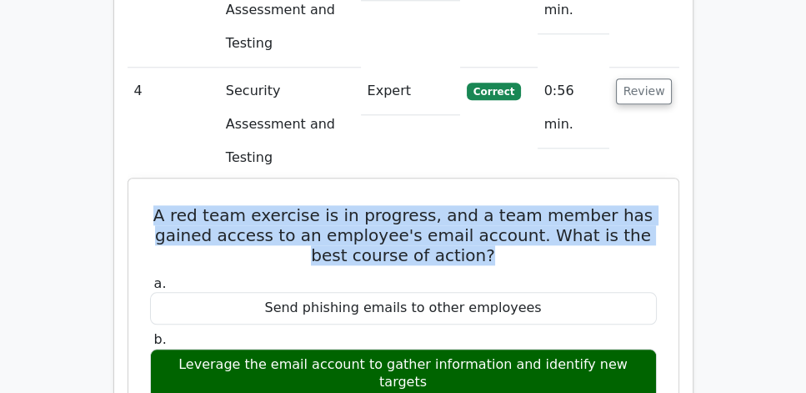
scroll to position [1668, 0]
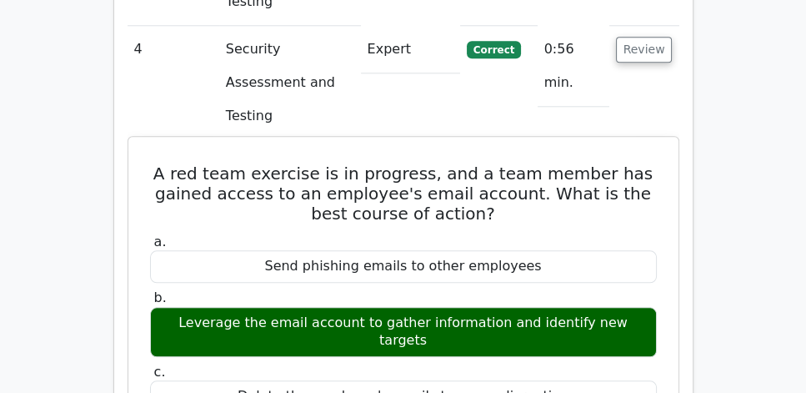
click at [655, 230] on div "a. Send phishing emails to other employees b. Leverage the email account to gat…" at bounding box center [403, 351] width 527 height 243
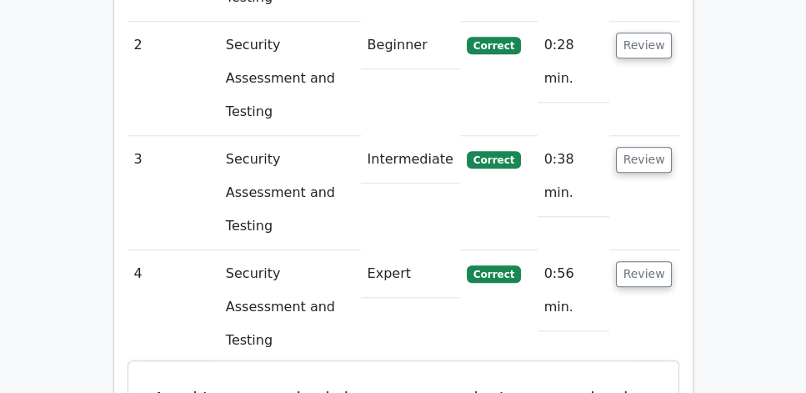
scroll to position [1429, 0]
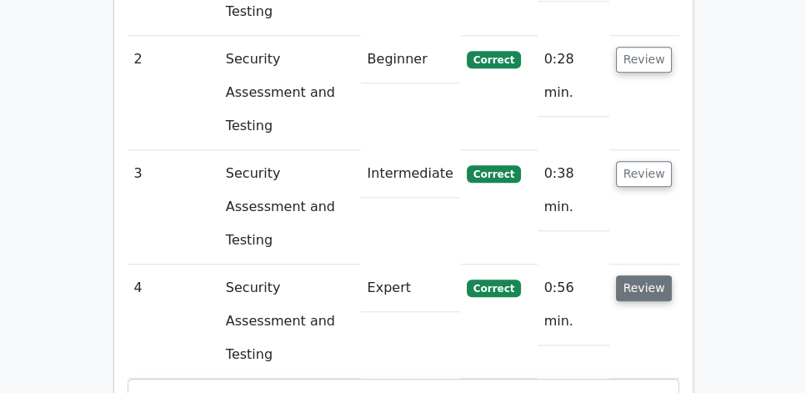
click at [639, 275] on button "Review" at bounding box center [644, 288] width 57 height 26
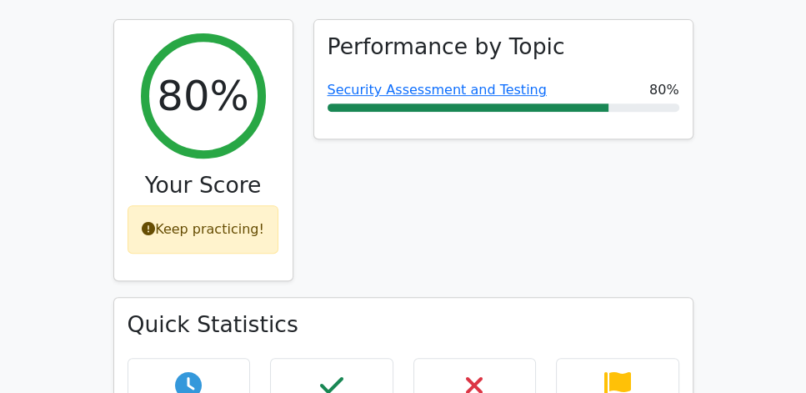
scroll to position [571, 0]
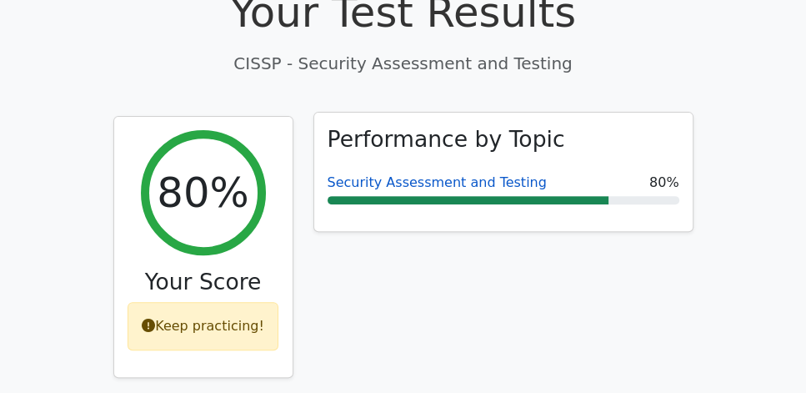
click at [430, 174] on link "Security Assessment and Testing" at bounding box center [437, 182] width 219 height 16
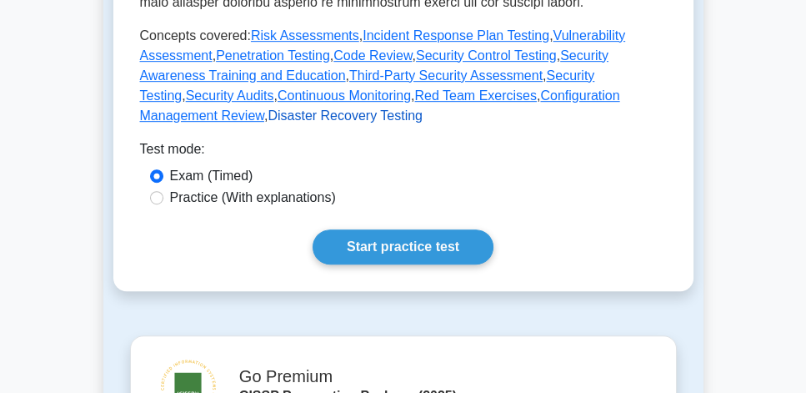
scroll to position [857, 0]
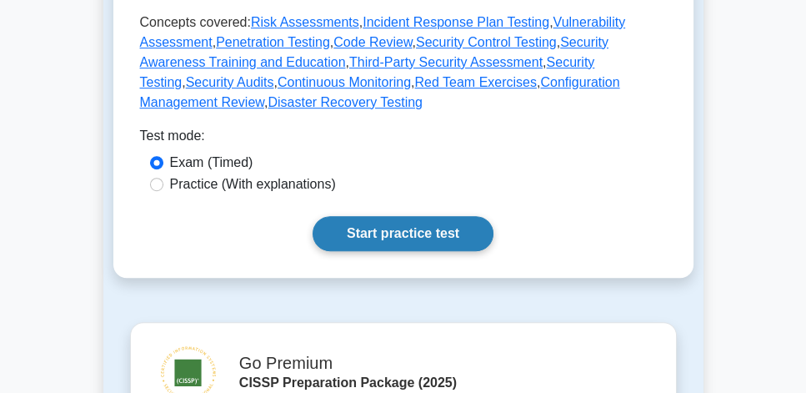
click at [469, 216] on link "Start practice test" at bounding box center [403, 233] width 181 height 35
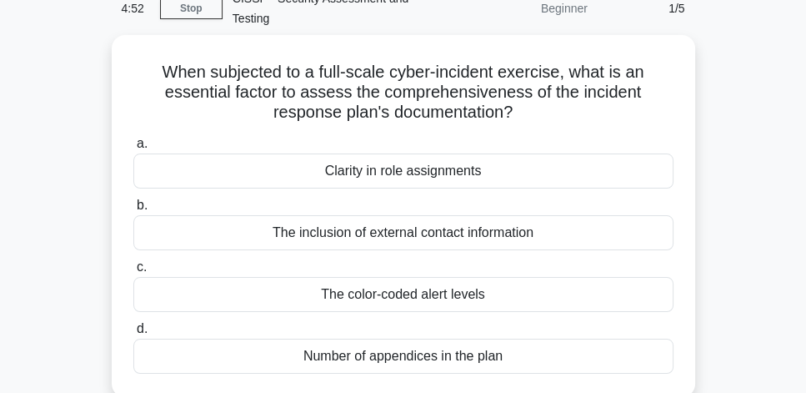
scroll to position [48, 0]
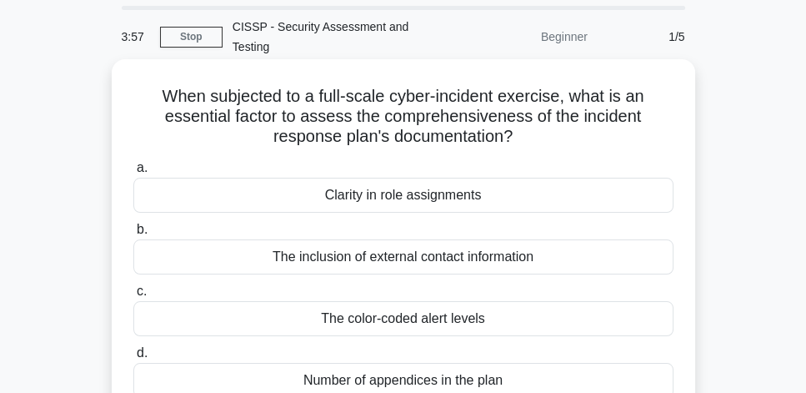
click at [571, 178] on div "Clarity in role assignments" at bounding box center [403, 195] width 540 height 35
click at [133, 173] on input "a. Clarity in role assignments" at bounding box center [133, 168] width 0 height 11
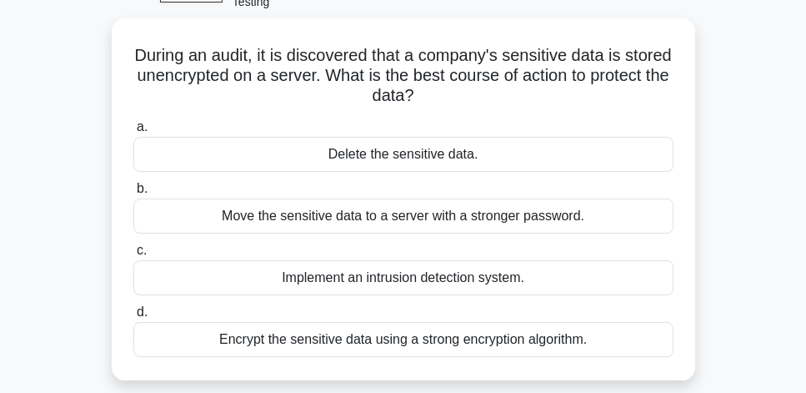
scroll to position [95, 0]
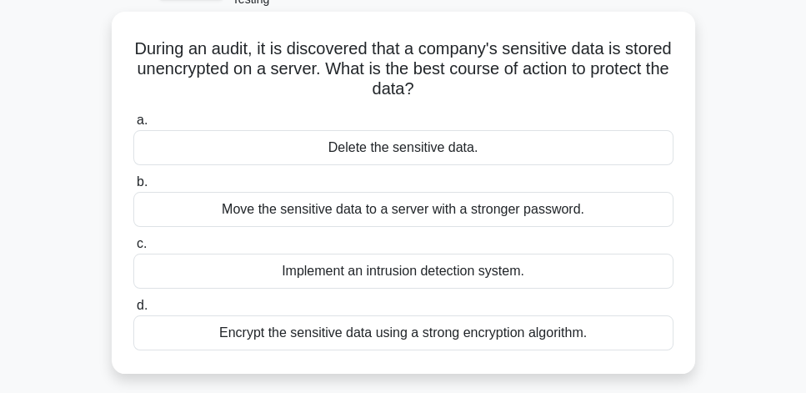
click at [669, 315] on div "Encrypt the sensitive data using a strong encryption algorithm." at bounding box center [403, 332] width 540 height 35
click at [133, 311] on input "d. Encrypt the sensitive data using a strong encryption algorithm." at bounding box center [133, 305] width 0 height 11
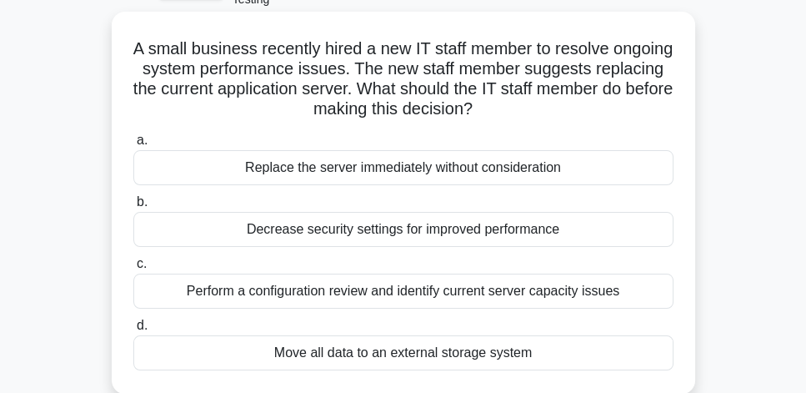
click at [584, 340] on div "Move all data to an external storage system" at bounding box center [403, 352] width 540 height 35
click at [133, 331] on input "d. Move all data to an external storage system" at bounding box center [133, 325] width 0 height 11
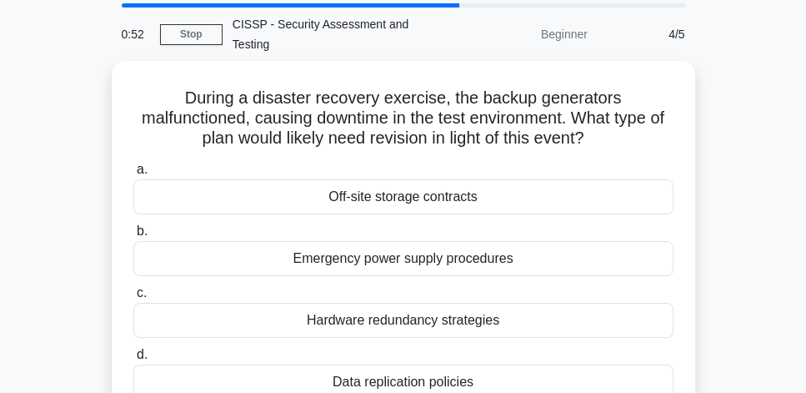
scroll to position [48, 0]
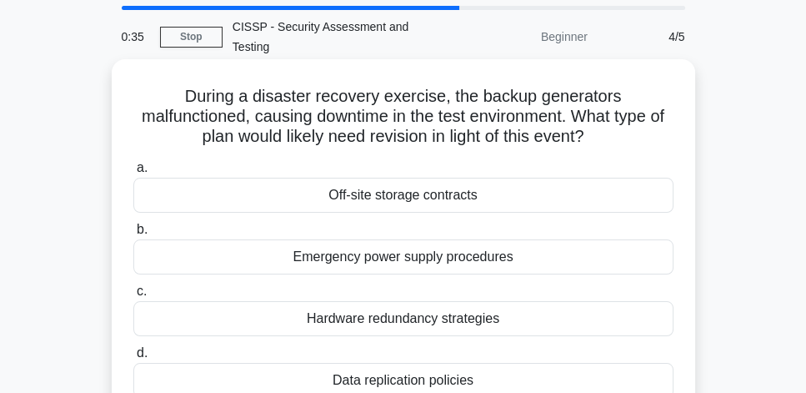
click at [565, 241] on div "Emergency power supply procedures" at bounding box center [403, 256] width 540 height 35
click at [133, 235] on input "b. Emergency power supply procedures" at bounding box center [133, 229] width 0 height 11
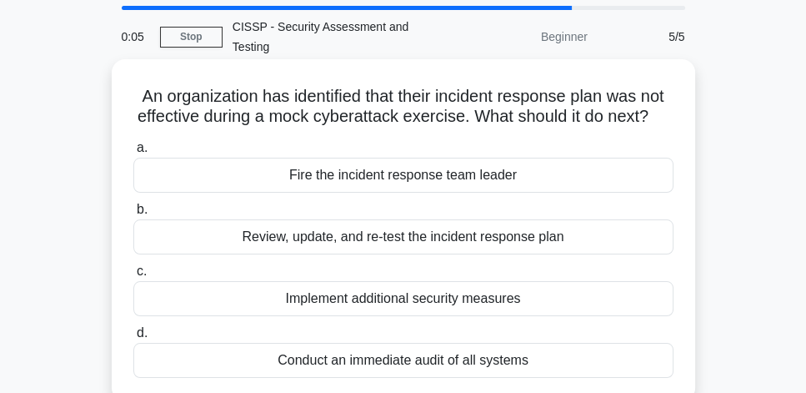
click at [454, 243] on div "Review, update, and re-test the incident response plan" at bounding box center [403, 236] width 540 height 35
click at [133, 215] on input "b. Review, update, and re-test the incident response plan" at bounding box center [133, 209] width 0 height 11
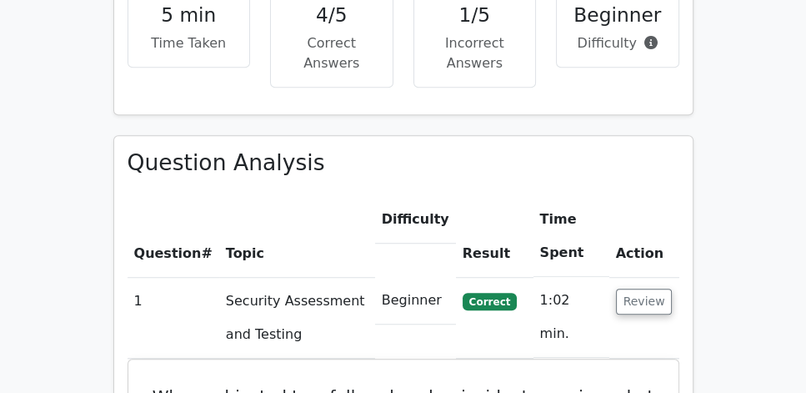
scroll to position [1191, 0]
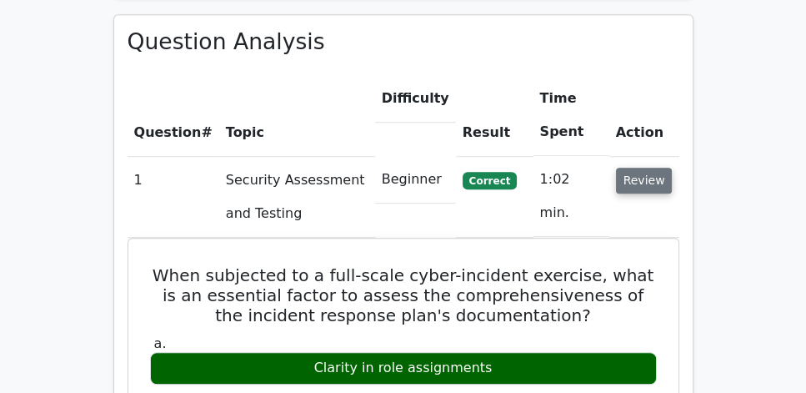
click at [655, 168] on button "Review" at bounding box center [644, 181] width 57 height 26
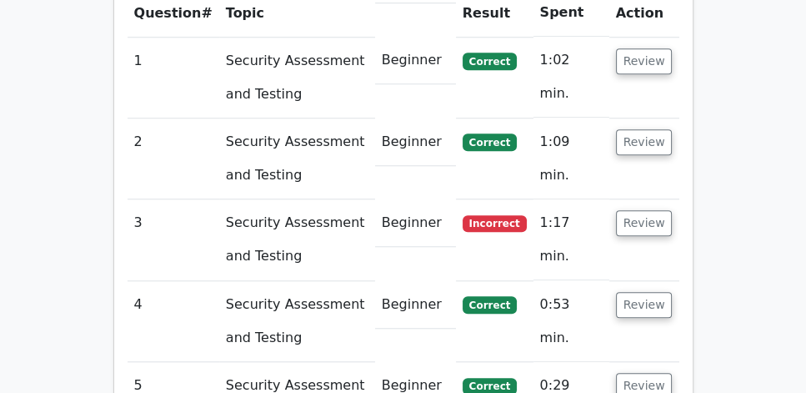
scroll to position [1334, 0]
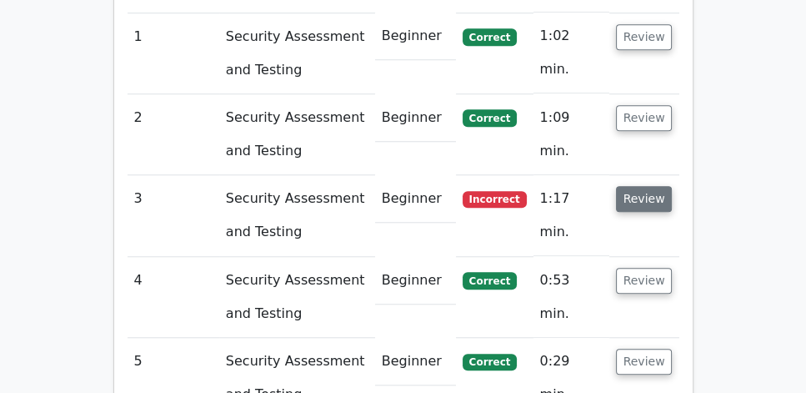
click at [650, 186] on button "Review" at bounding box center [644, 199] width 57 height 26
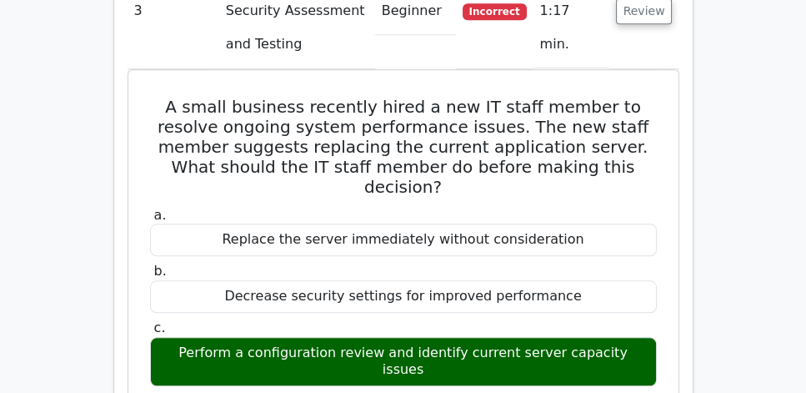
scroll to position [1524, 0]
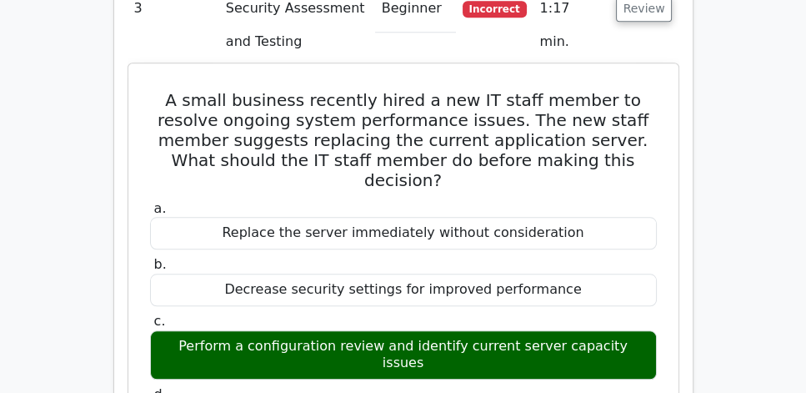
drag, startPoint x: 178, startPoint y: 58, endPoint x: 575, endPoint y: 324, distance: 478.5
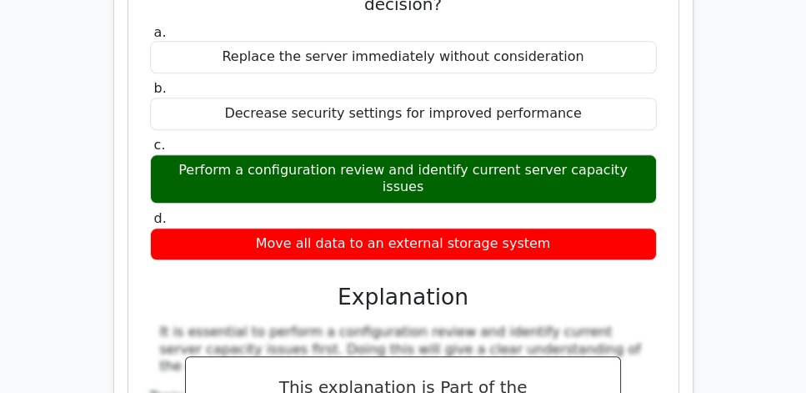
scroll to position [1715, 0]
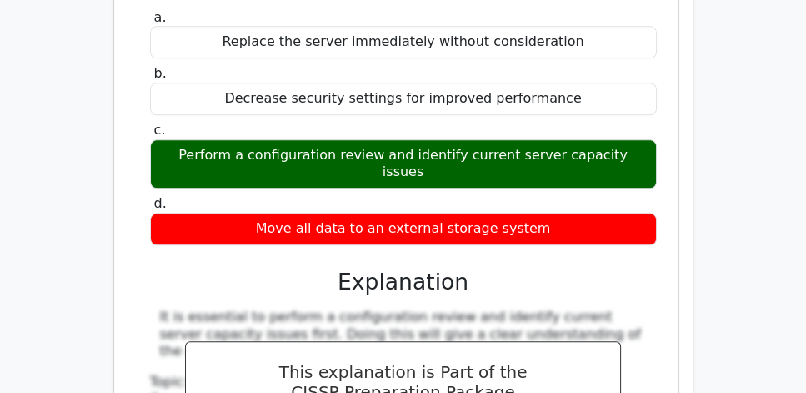
copy div "A small business recently hired a new IT staff member to resolve ongoing system…"
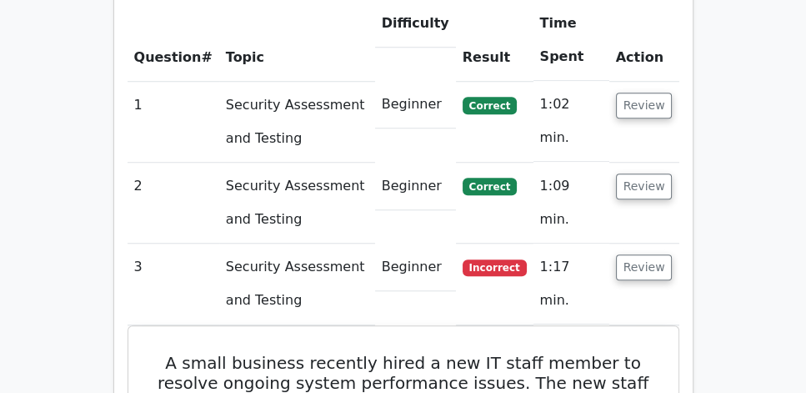
scroll to position [1238, 0]
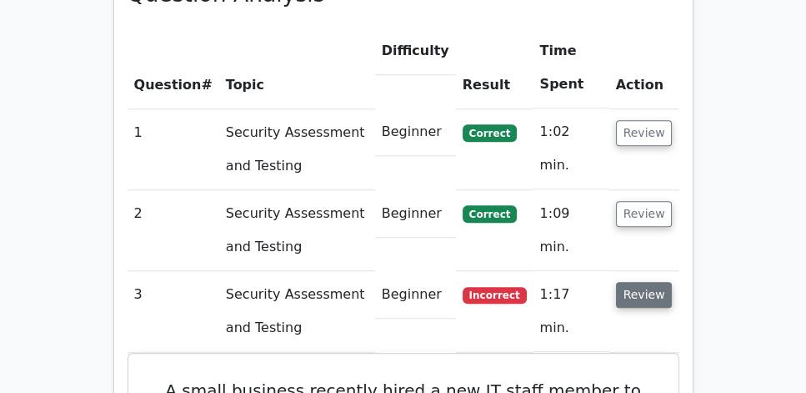
click at [657, 282] on button "Review" at bounding box center [644, 295] width 57 height 26
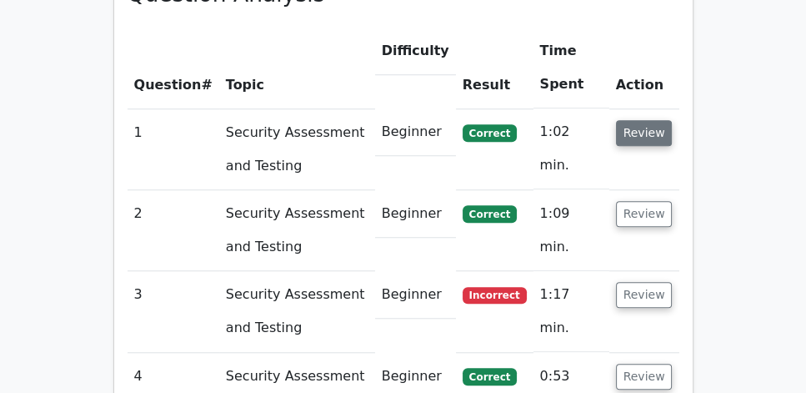
click at [648, 120] on button "Review" at bounding box center [644, 133] width 57 height 26
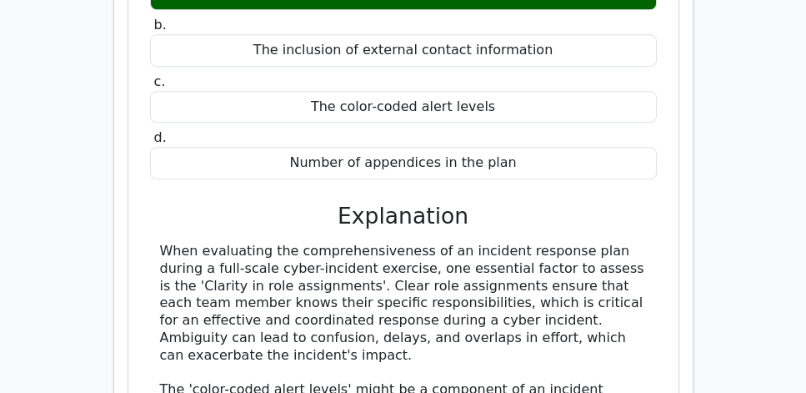
scroll to position [1572, 0]
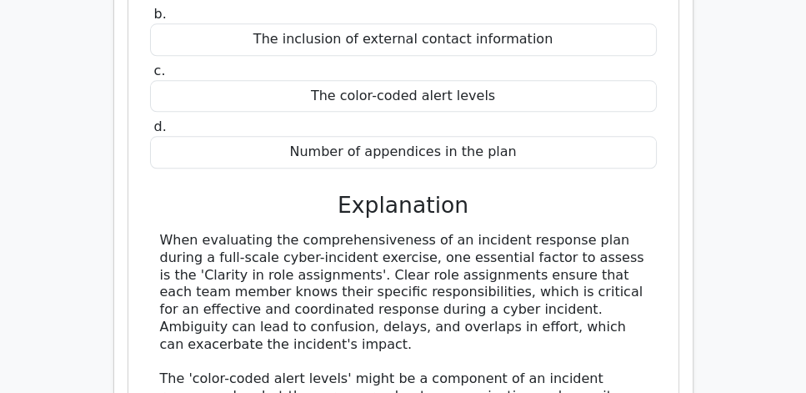
click at [522, 249] on div "When evaluating the comprehensiveness of an incident response plan during a ful…" at bounding box center [403, 379] width 487 height 295
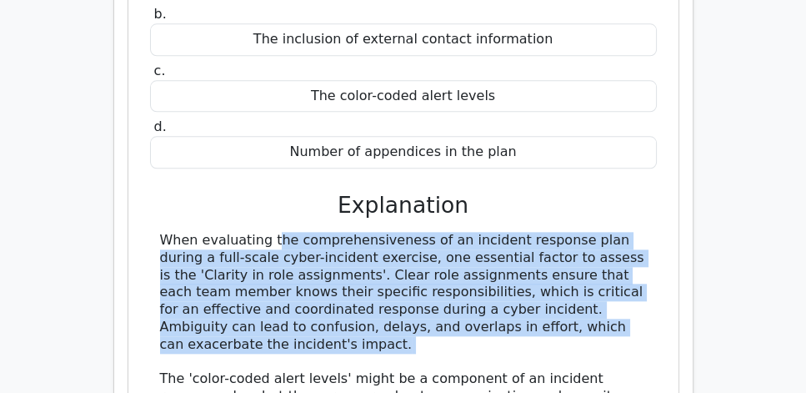
click at [522, 249] on div "When evaluating the comprehensiveness of an incident response plan during a ful…" at bounding box center [403, 379] width 487 height 295
copy div "When evaluating the comprehensiveness of an incident response plan during a ful…"
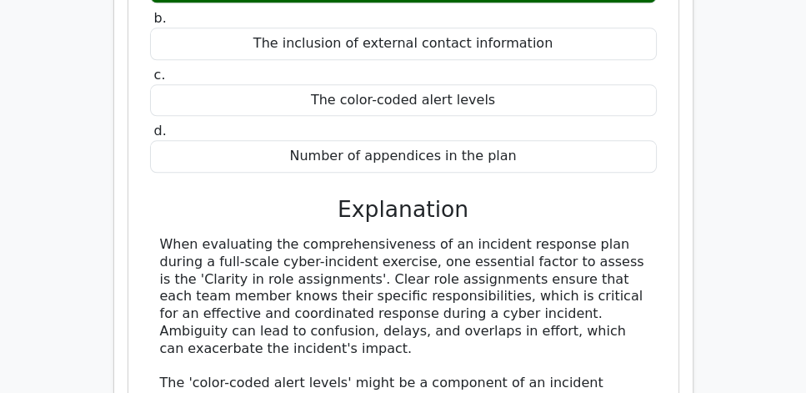
click at [683, 224] on div "Question Analysis Question # Topic Difficulty Result Time Spent Action 1 Securi…" at bounding box center [403, 321] width 579 height 1375
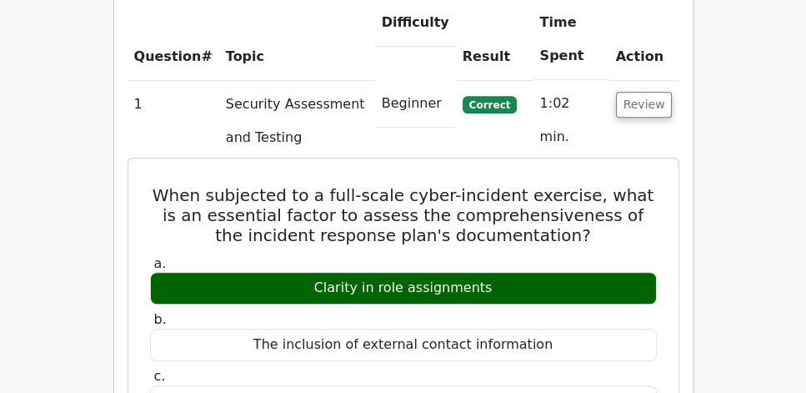
scroll to position [1238, 0]
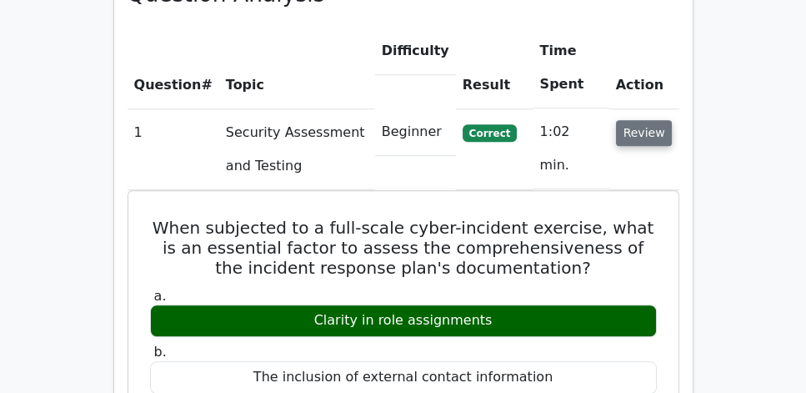
click at [645, 120] on button "Review" at bounding box center [644, 133] width 57 height 26
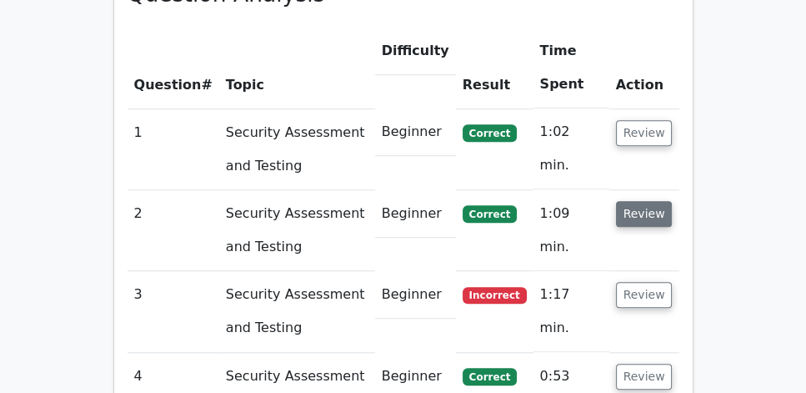
click at [650, 201] on button "Review" at bounding box center [644, 214] width 57 height 26
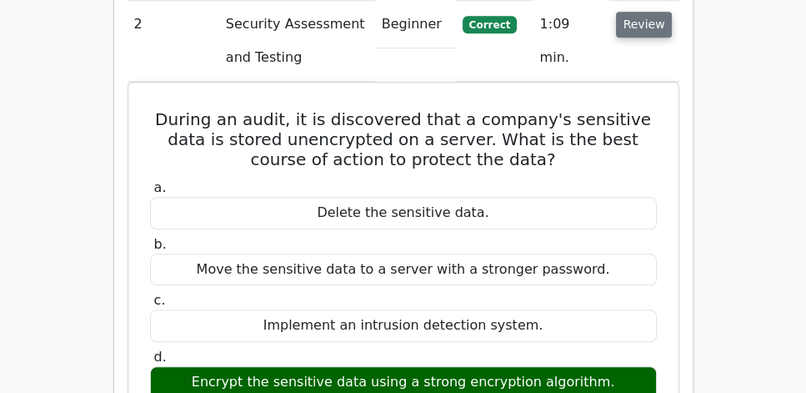
scroll to position [1429, 0]
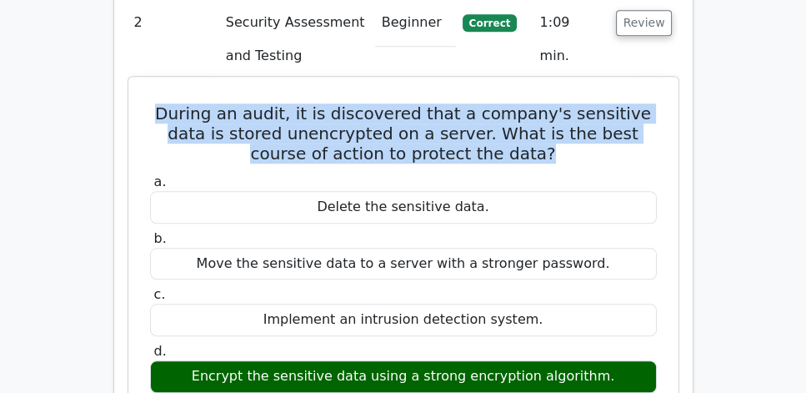
drag, startPoint x: 159, startPoint y: 68, endPoint x: 654, endPoint y: 105, distance: 495.9
click at [654, 105] on div "During an audit, it is discovered that a company's sensitive data is stored une…" at bounding box center [403, 352] width 537 height 538
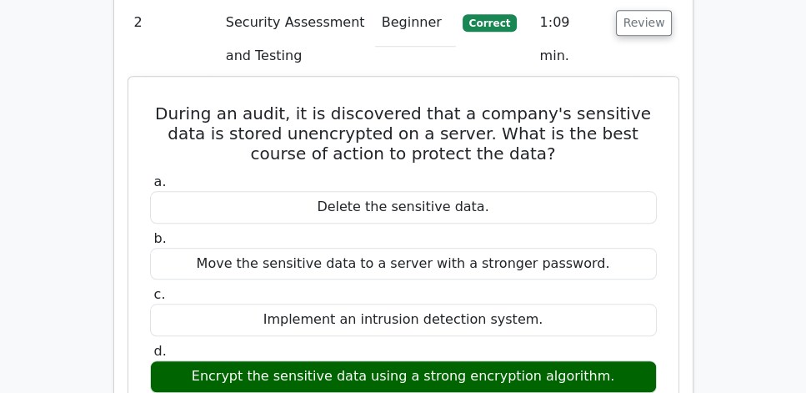
click at [479, 360] on div "Encrypt the sensitive data using a strong encryption algorithm." at bounding box center [403, 376] width 507 height 33
click at [249, 360] on div "Encrypt the sensitive data using a strong encryption algorithm." at bounding box center [403, 376] width 507 height 33
drag, startPoint x: 195, startPoint y: 331, endPoint x: 628, endPoint y: 333, distance: 432.7
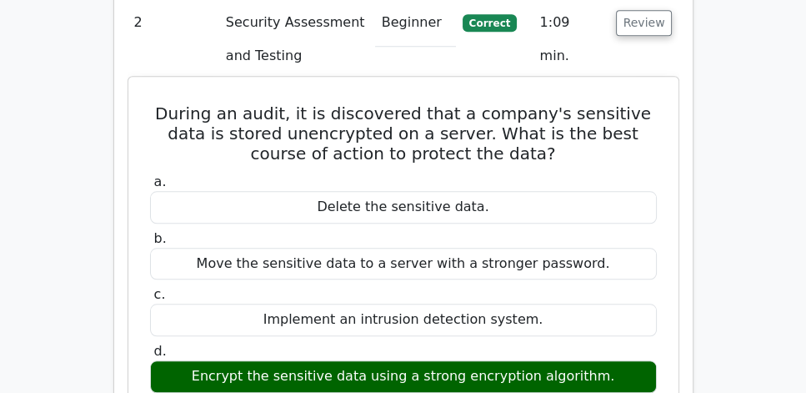
click at [628, 360] on div "Encrypt the sensitive data using a strong encryption algorithm." at bounding box center [403, 376] width 507 height 33
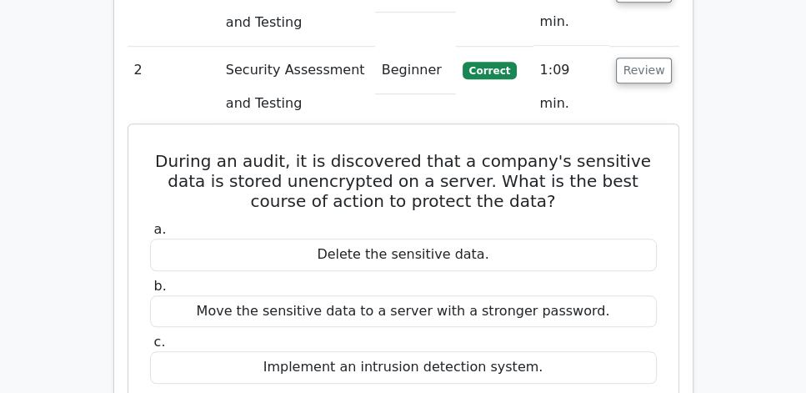
scroll to position [1382, 0]
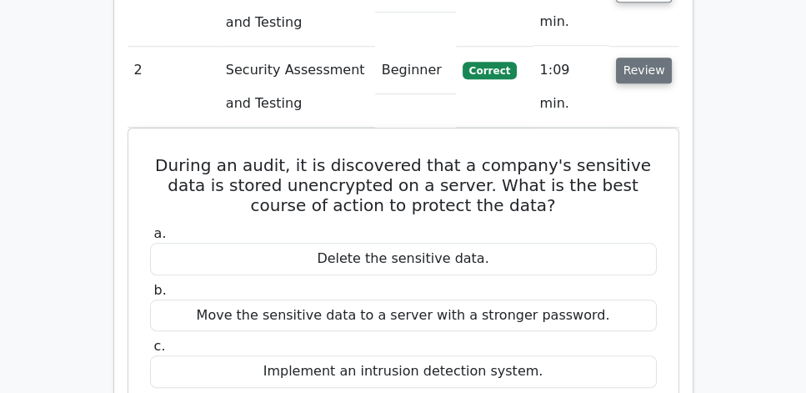
click at [665, 58] on button "Review" at bounding box center [644, 71] width 57 height 26
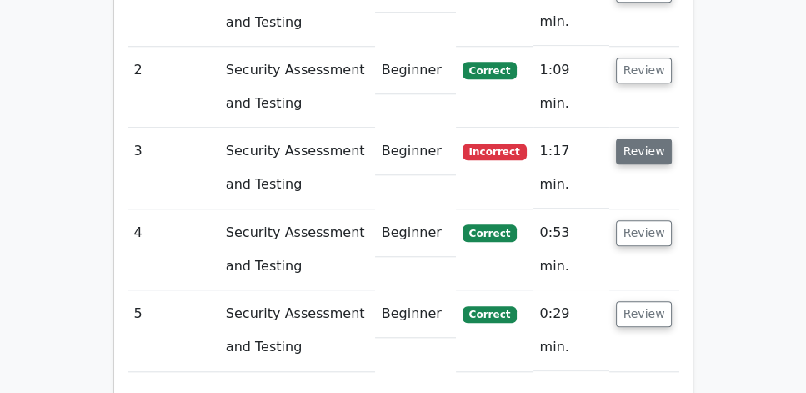
click at [655, 138] on button "Review" at bounding box center [644, 151] width 57 height 26
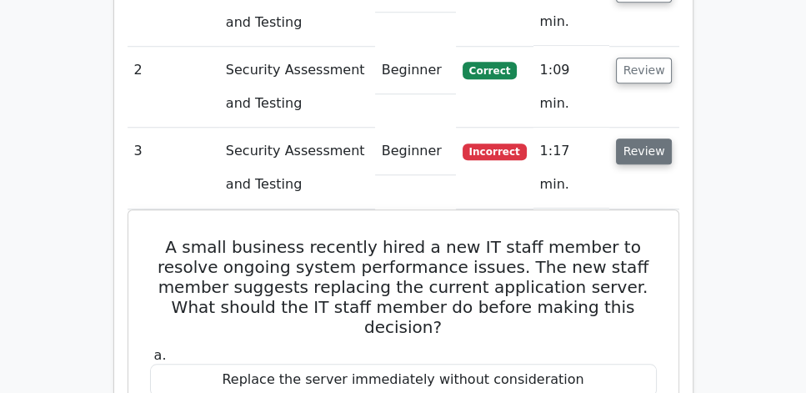
click at [641, 138] on button "Review" at bounding box center [644, 151] width 57 height 26
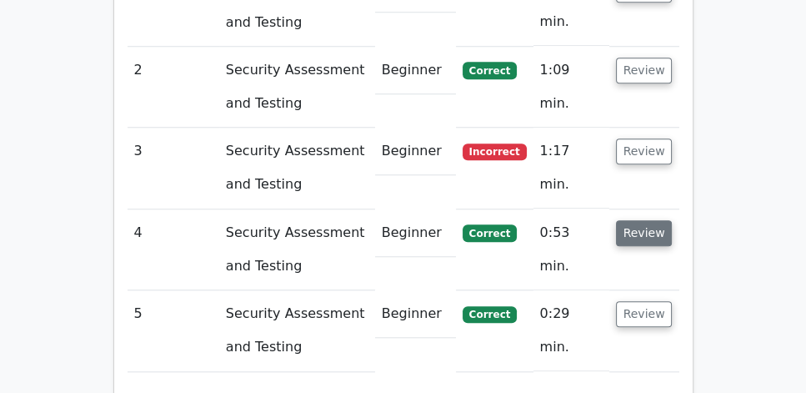
click at [643, 220] on button "Review" at bounding box center [644, 233] width 57 height 26
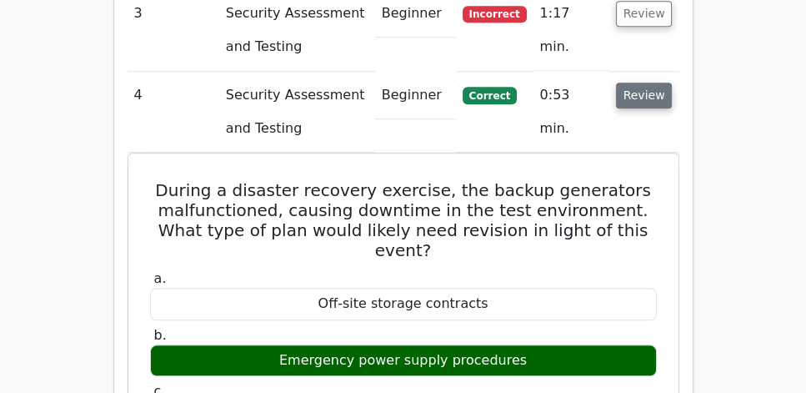
scroll to position [1572, 0]
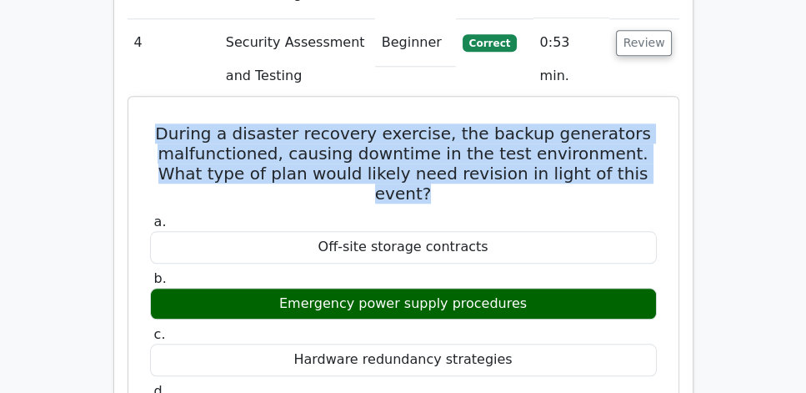
drag, startPoint x: 168, startPoint y: 84, endPoint x: 472, endPoint y: 148, distance: 311.0
click at [472, 148] on h5 "During a disaster recovery exercise, the backup generators malfunctioned, causi…" at bounding box center [403, 163] width 510 height 80
drag, startPoint x: 533, startPoint y: 260, endPoint x: 141, endPoint y: 94, distance: 425.6
copy div "During a disaster recovery exercise, the backup generators malfunctioned, causi…"
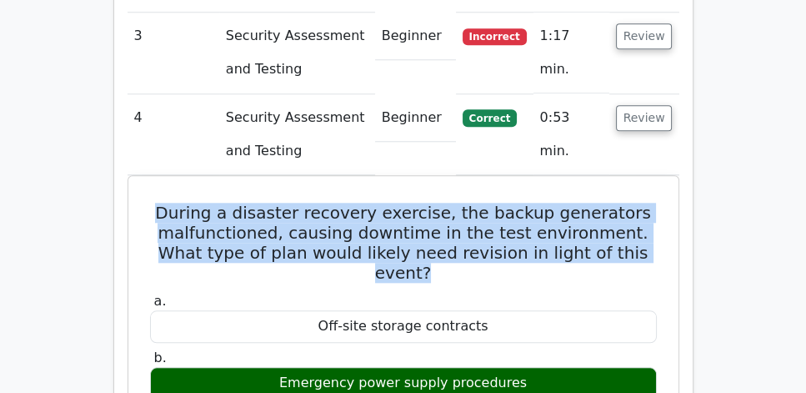
scroll to position [1477, 0]
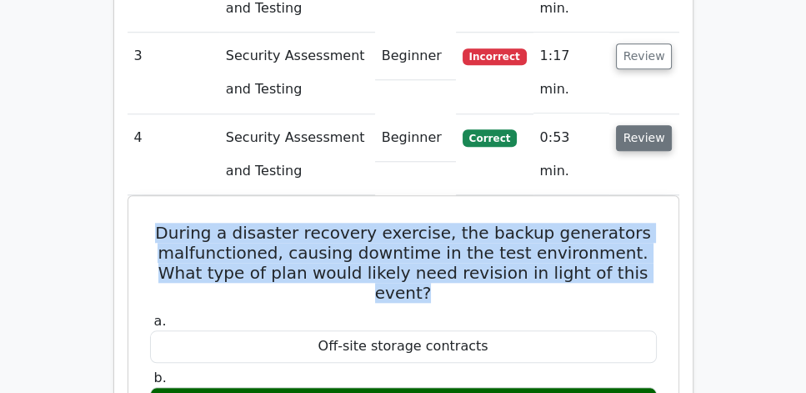
click at [634, 125] on button "Review" at bounding box center [644, 138] width 57 height 26
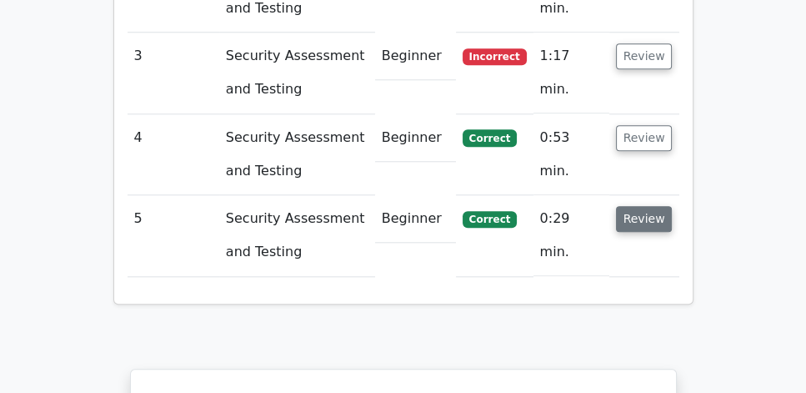
click at [640, 206] on button "Review" at bounding box center [644, 219] width 57 height 26
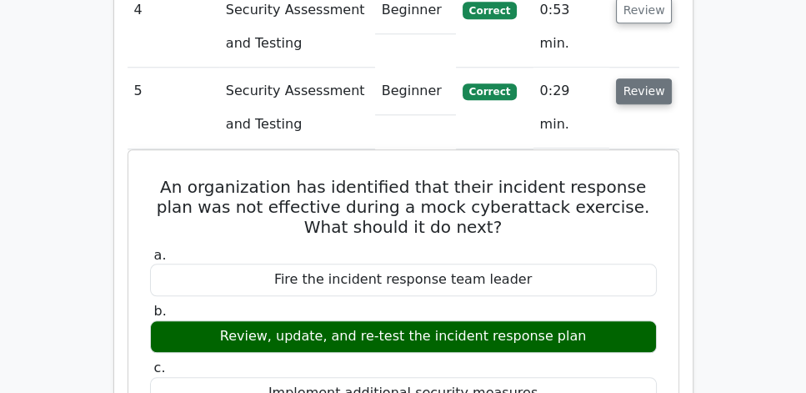
scroll to position [1668, 0]
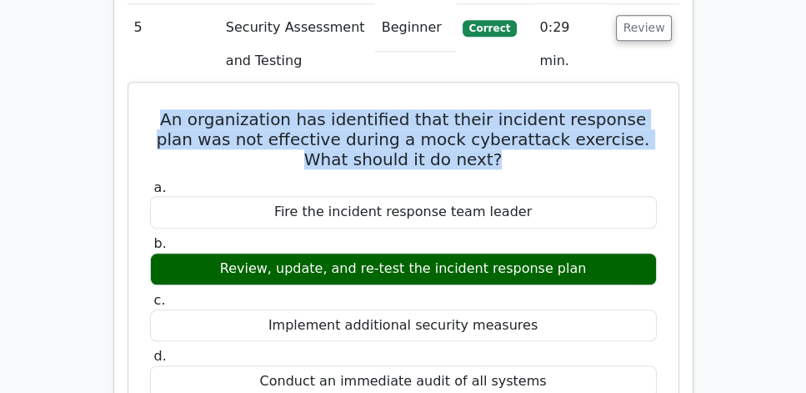
drag, startPoint x: 148, startPoint y: 69, endPoint x: 647, endPoint y: 106, distance: 500.8
click at [647, 109] on h5 "An organization has identified that their incident response plan was not effect…" at bounding box center [403, 139] width 510 height 60
click at [559, 126] on div "An organization has identified that their incident response plan was not effect…" at bounding box center [403, 340] width 537 height 503
drag, startPoint x: 523, startPoint y: 109, endPoint x: 136, endPoint y: 73, distance: 388.6
click at [136, 89] on div "An organization has identified that their incident response plan was not effect…" at bounding box center [403, 340] width 537 height 503
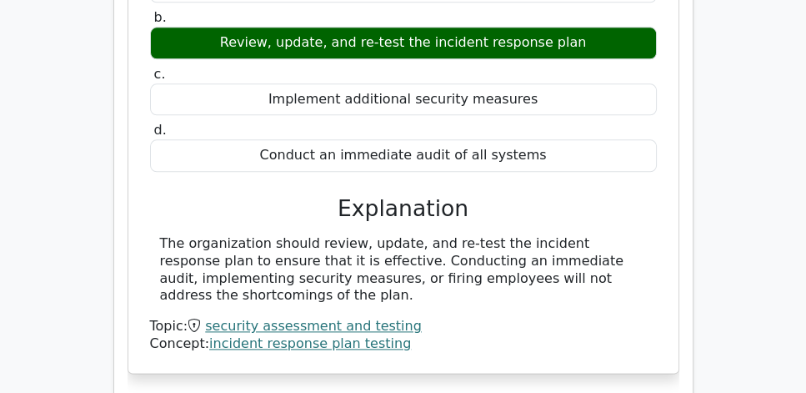
scroll to position [1905, 0]
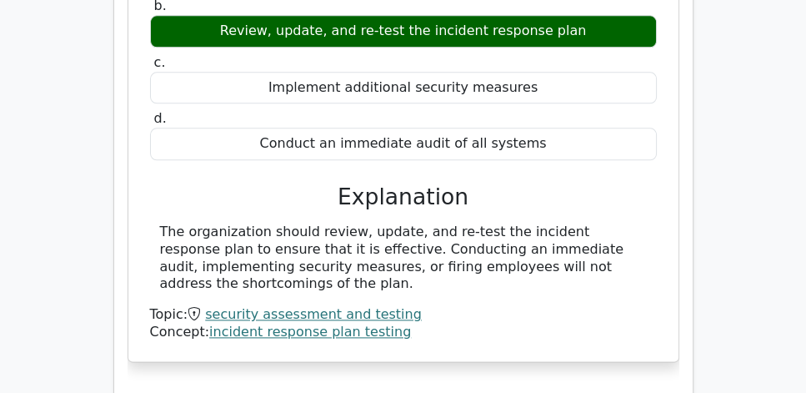
click at [409, 223] on div "The organization should review, update, and re-test the incident response plan …" at bounding box center [403, 257] width 487 height 69
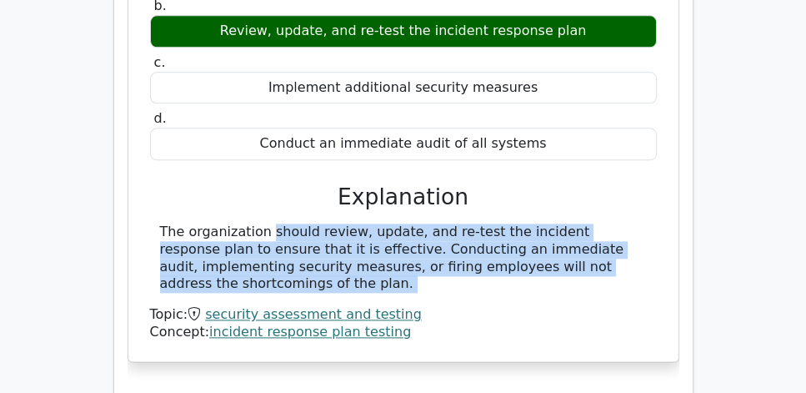
click at [409, 223] on div "The organization should review, update, and re-test the incident response plan …" at bounding box center [403, 257] width 487 height 69
click at [407, 223] on div "The organization should review, update, and re-test the incident response plan …" at bounding box center [403, 257] width 487 height 69
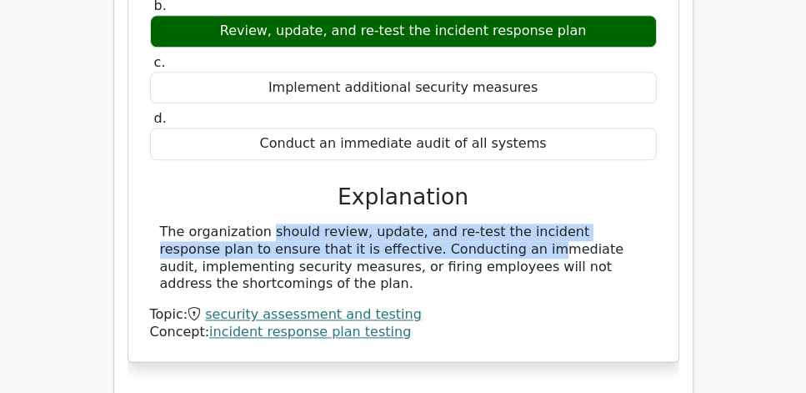
drag, startPoint x: 368, startPoint y: 205, endPoint x: 140, endPoint y: 184, distance: 228.6
click at [140, 184] on div "An organization has identified that their incident response plan was not effect…" at bounding box center [403, 103] width 537 height 503
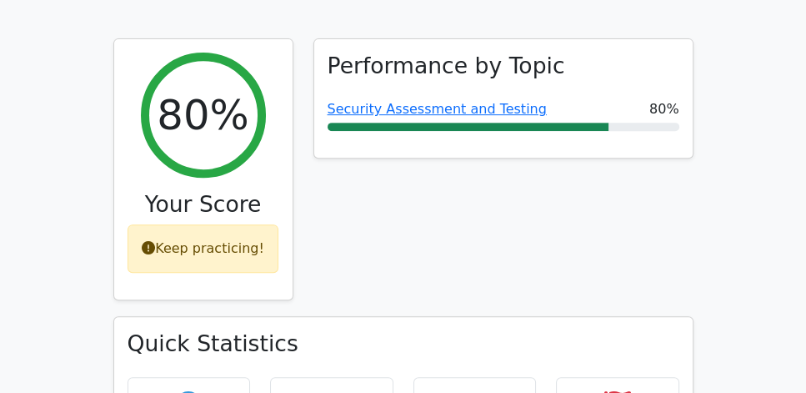
scroll to position [619, 0]
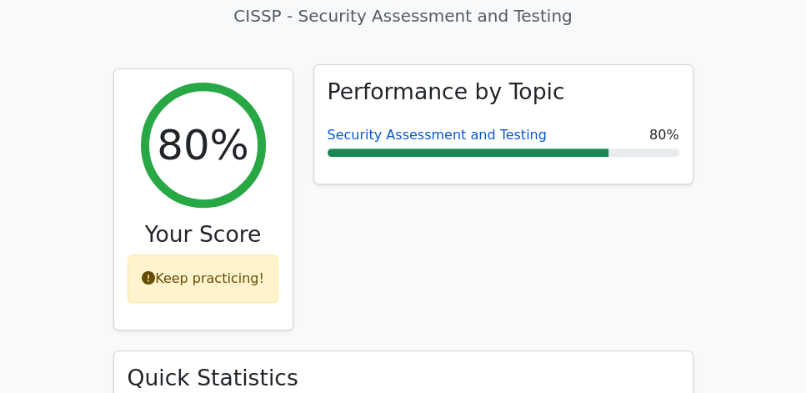
click at [416, 127] on link "Security Assessment and Testing" at bounding box center [437, 135] width 219 height 16
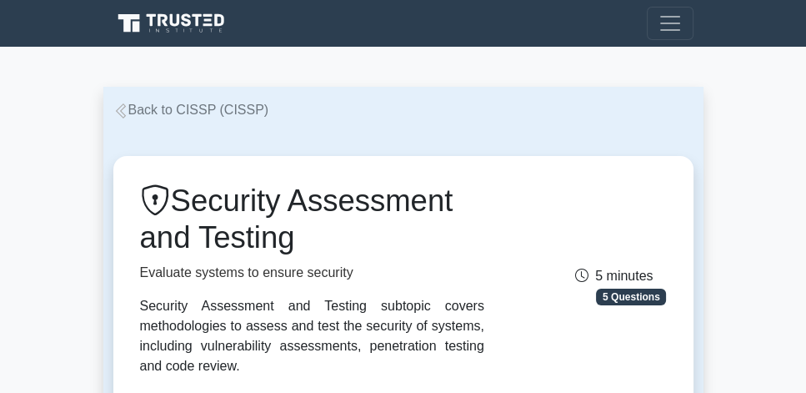
drag, startPoint x: 180, startPoint y: 204, endPoint x: 315, endPoint y: 239, distance: 139.5
click at [315, 239] on h1 "Security Assessment and Testing" at bounding box center [312, 219] width 344 height 73
copy h1 "Security Assessment and Testing"
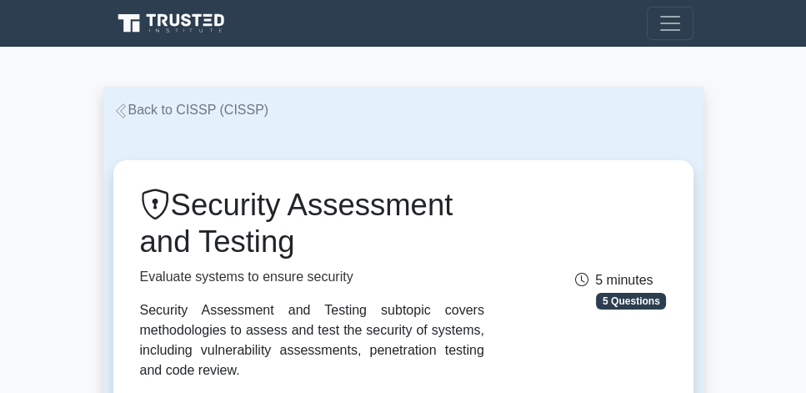
click at [213, 108] on link "Back to CISSP (CISSP)" at bounding box center [191, 110] width 156 height 14
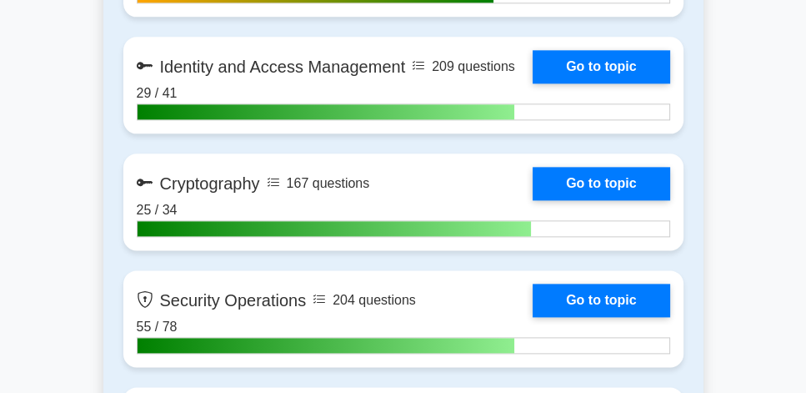
scroll to position [1884, 0]
